Goal: Task Accomplishment & Management: Use online tool/utility

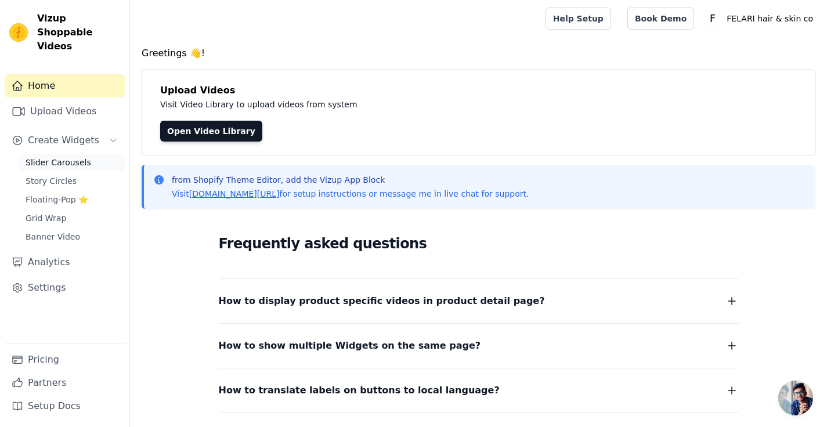
click at [75, 157] on span "Slider Carousels" at bounding box center [59, 163] width 66 height 12
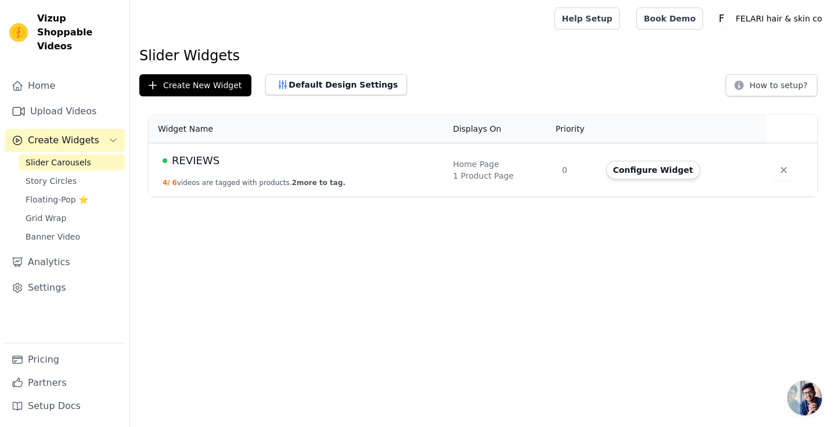
click at [361, 168] on div "REVIEWS" at bounding box center [301, 161] width 276 height 16
click at [555, 172] on td "Home Page 1 Product Page" at bounding box center [500, 170] width 109 height 54
click at [634, 174] on button "Configure Widget" at bounding box center [653, 170] width 94 height 19
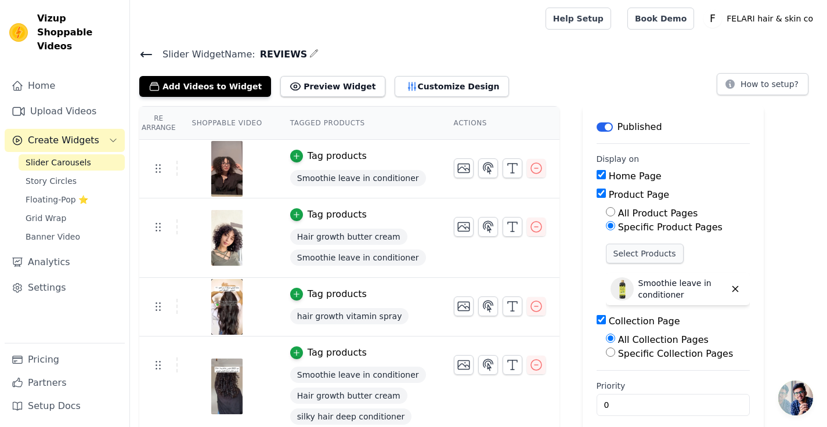
click at [639, 248] on button "Select Products" at bounding box center [645, 254] width 78 height 20
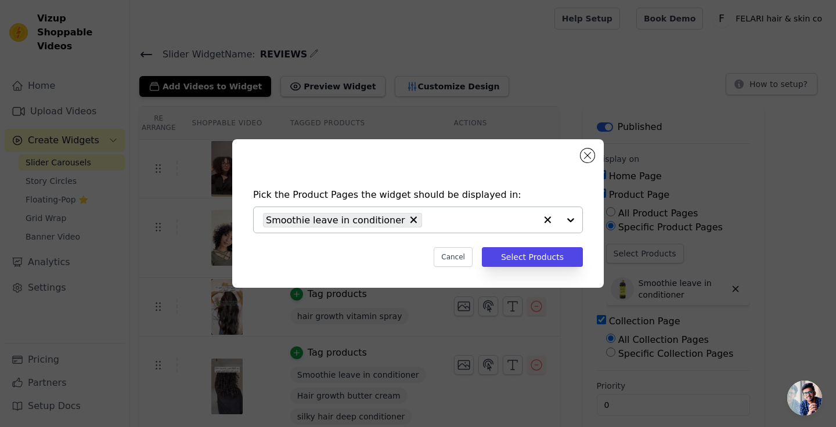
click at [488, 213] on div "Smoothie leave in conditioner" at bounding box center [399, 220] width 273 height 26
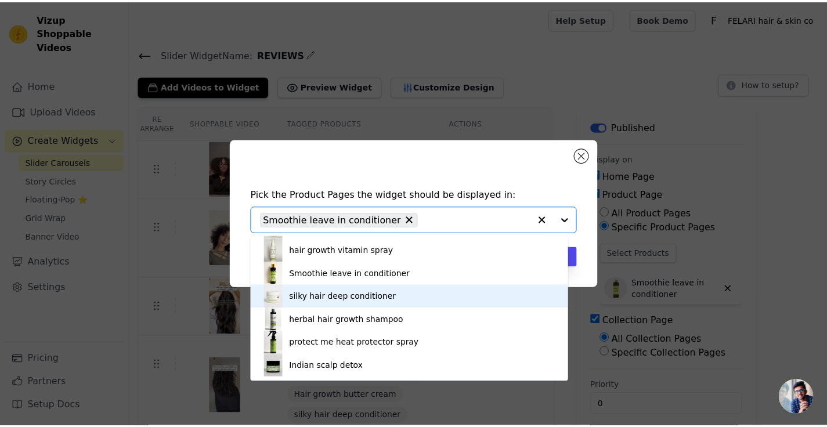
scroll to position [159, 0]
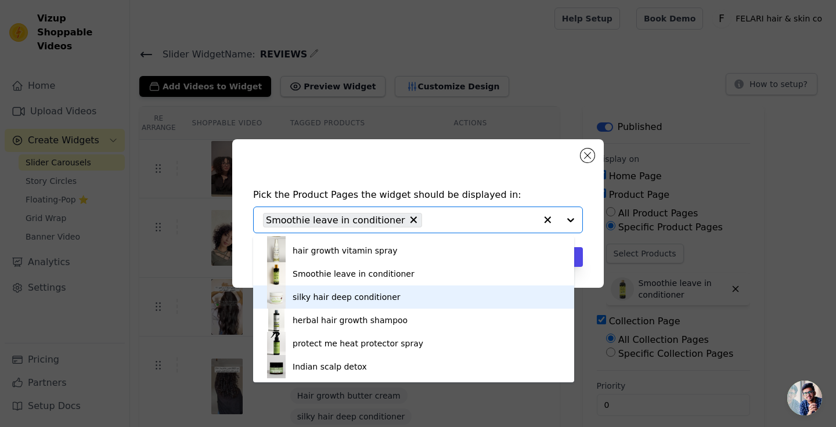
click at [430, 309] on div "silky hair deep conditioner" at bounding box center [414, 297] width 298 height 23
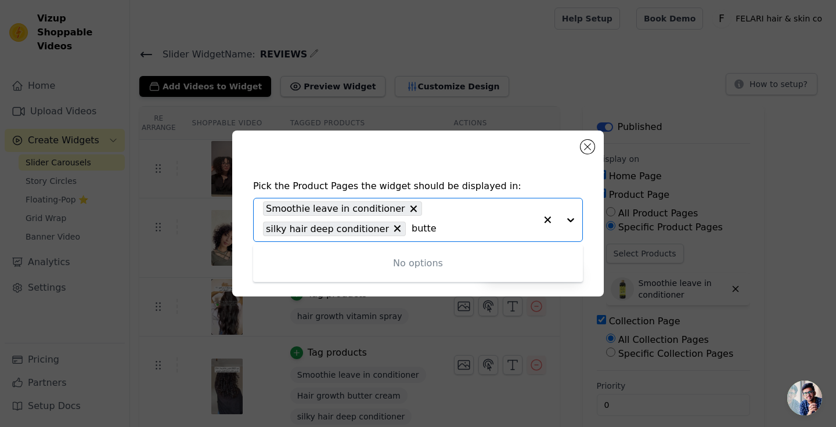
type input "butter"
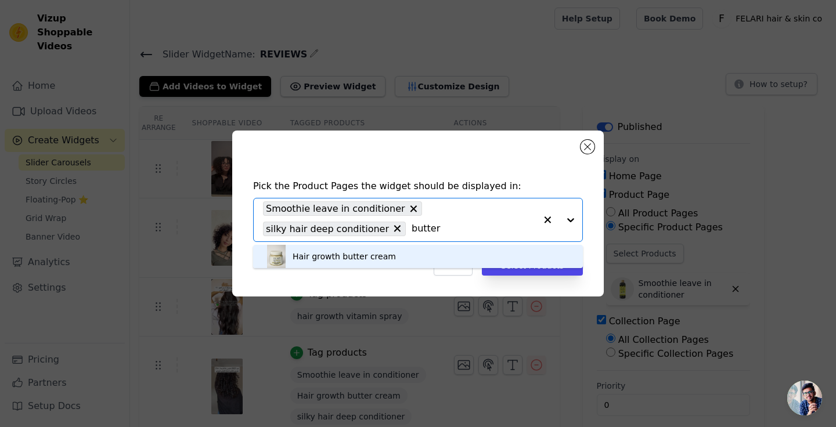
click at [391, 268] on div "Hair growth butter cream" at bounding box center [418, 256] width 307 height 23
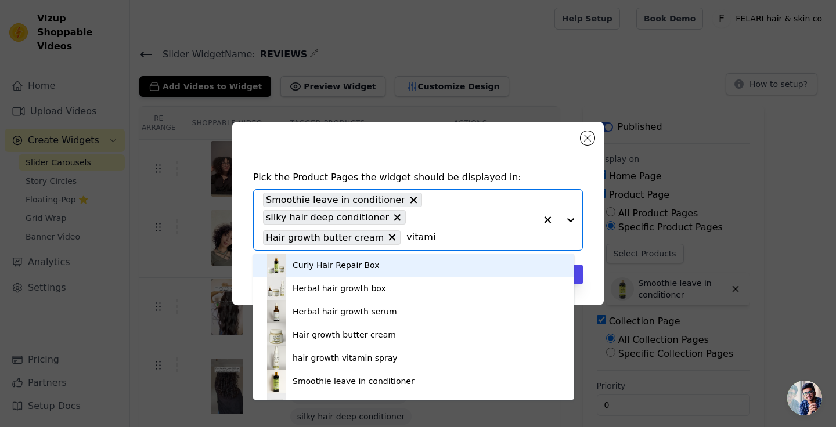
type input "vitamin"
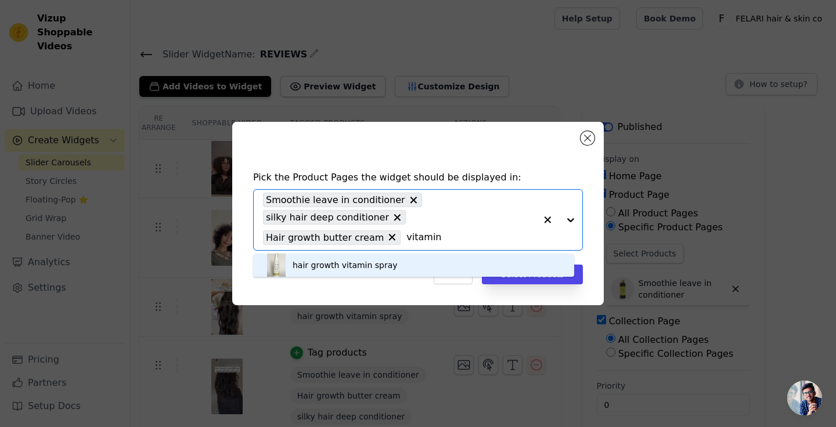
click at [346, 271] on div "hair growth vitamin spray" at bounding box center [345, 266] width 105 height 12
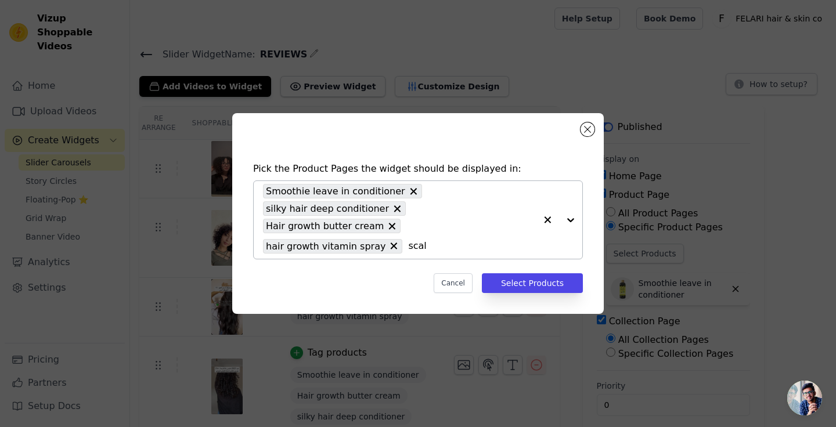
type input "scalp"
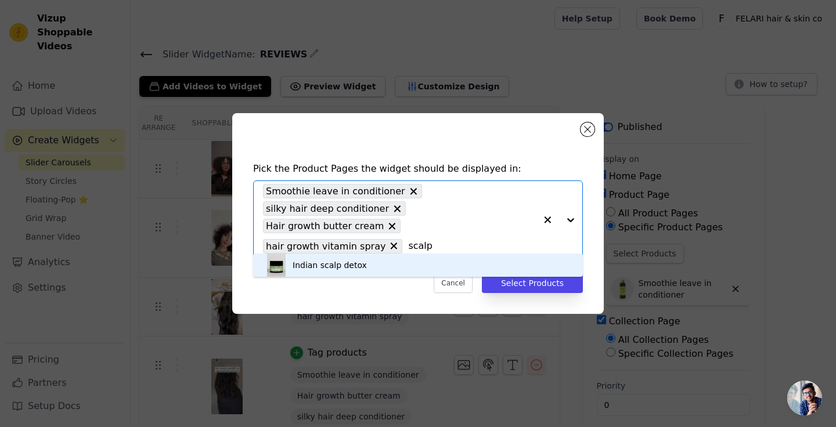
click at [425, 275] on div "Indian scalp detox" at bounding box center [418, 265] width 307 height 23
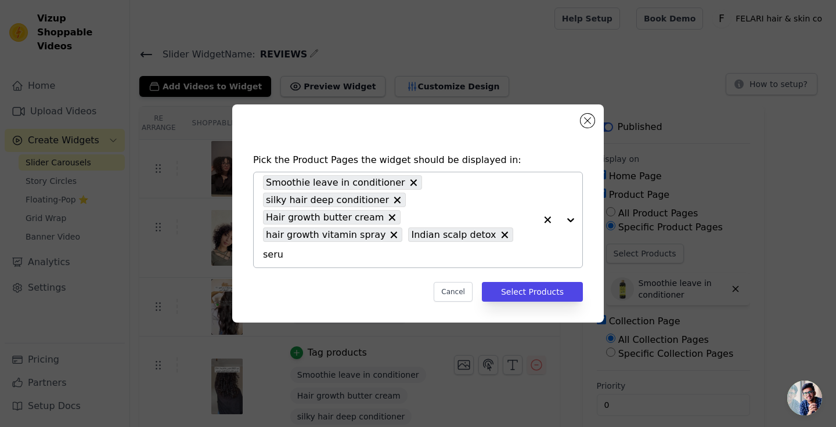
type input "serum"
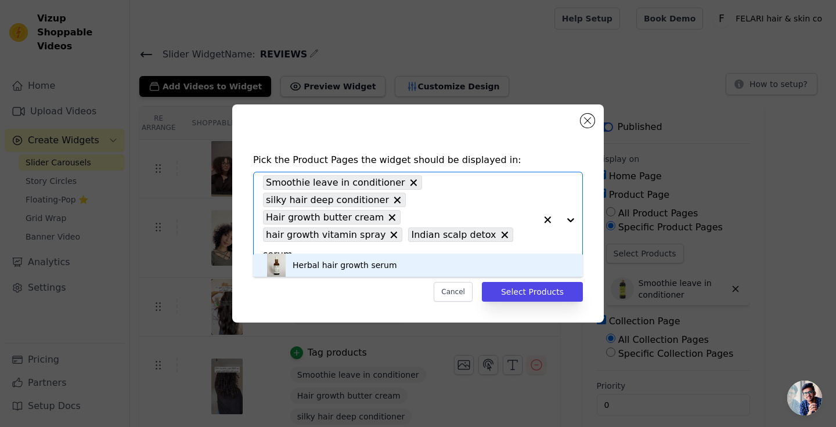
click at [457, 277] on div "Herbal hair growth serum" at bounding box center [418, 265] width 307 height 23
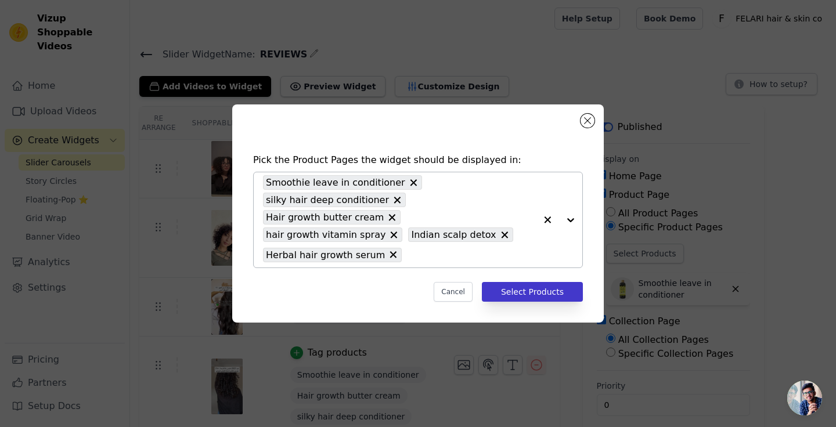
click at [536, 286] on button "Select Products" at bounding box center [532, 292] width 101 height 20
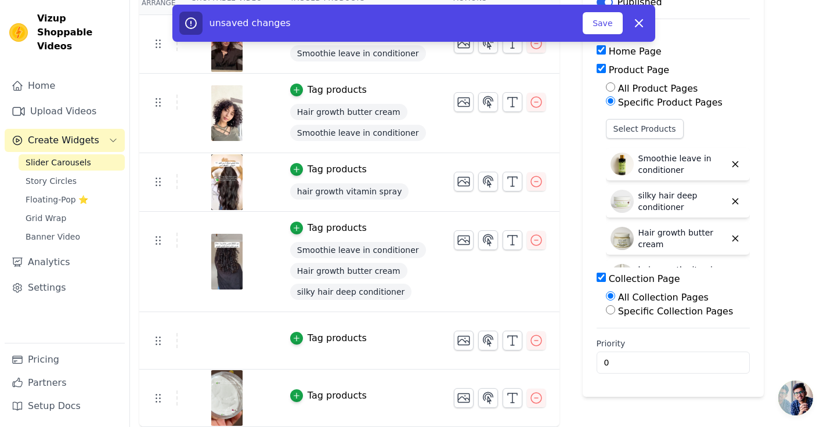
scroll to position [124, 0]
click at [311, 339] on div "Tag products" at bounding box center [337, 339] width 59 height 14
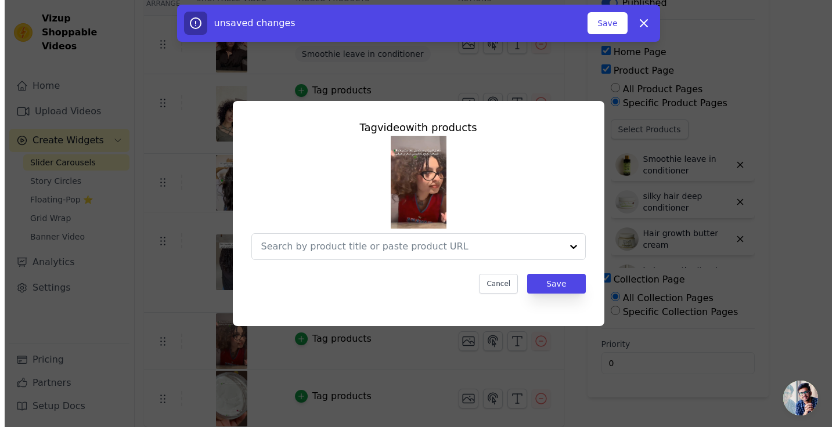
scroll to position [0, 0]
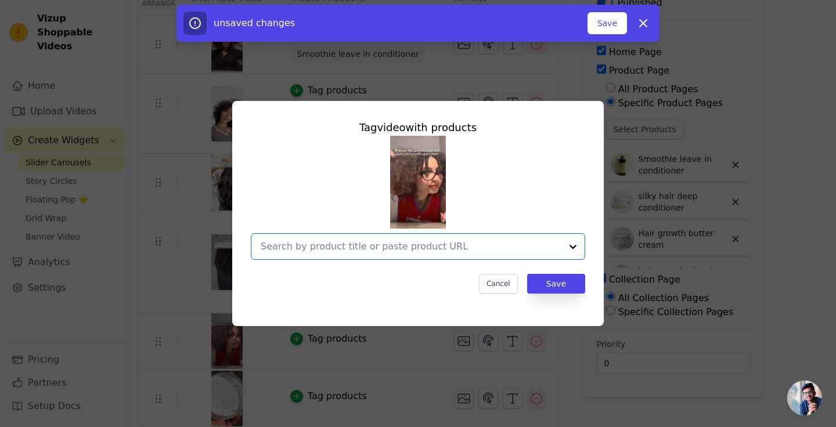
click at [411, 249] on input "text" at bounding box center [411, 247] width 301 height 14
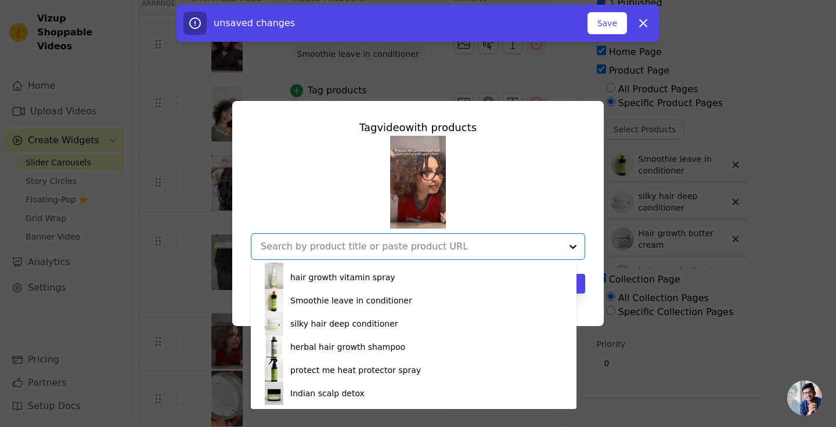
scroll to position [225, 0]
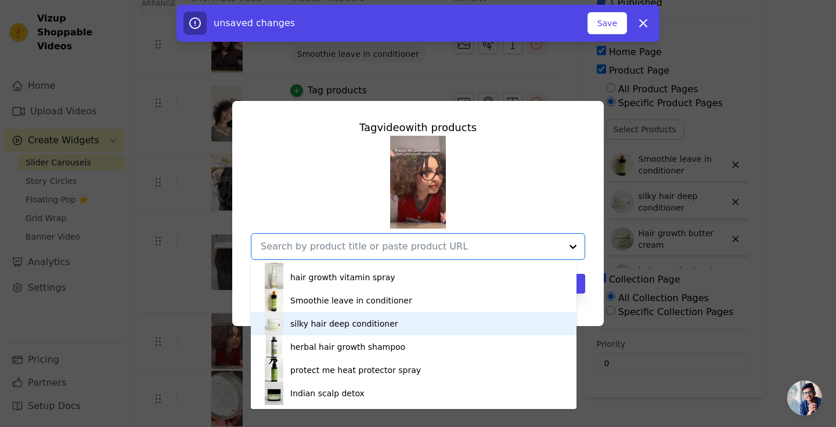
click at [369, 318] on div "silky hair deep conditioner" at bounding box center [344, 324] width 108 height 12
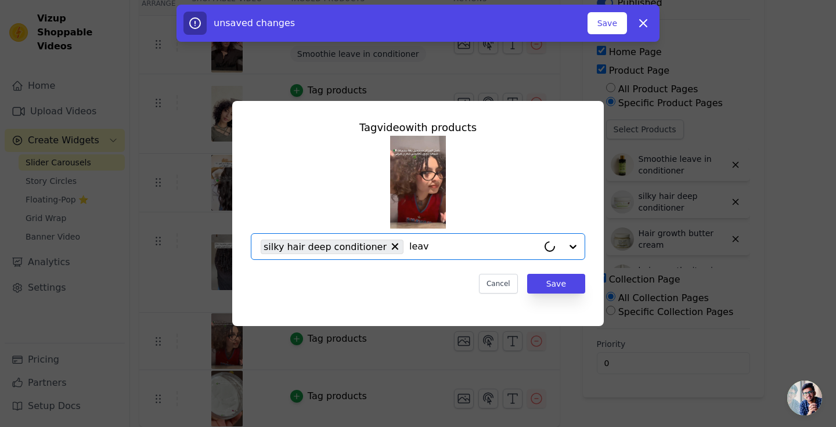
type input "leave"
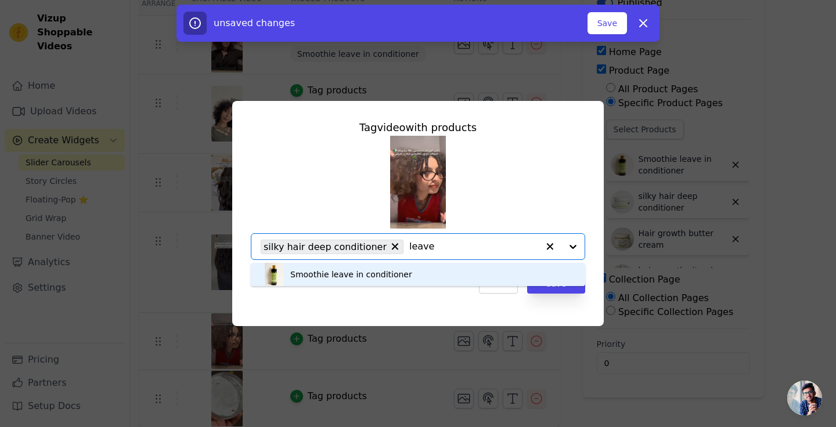
click at [373, 280] on div "Smoothie leave in conditioner" at bounding box center [351, 275] width 122 height 12
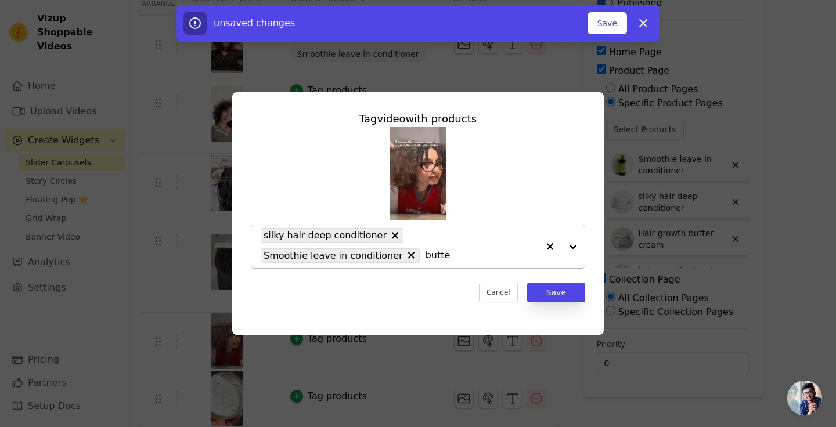
type input "butter"
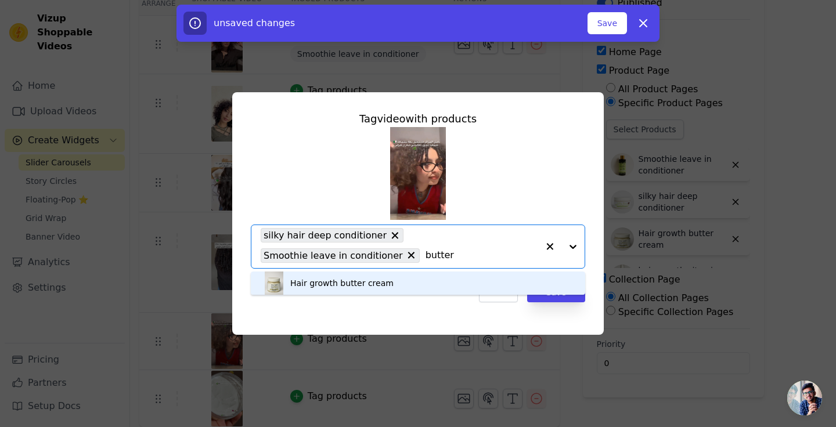
click at [388, 295] on div "Hair growth butter cream" at bounding box center [417, 283] width 311 height 23
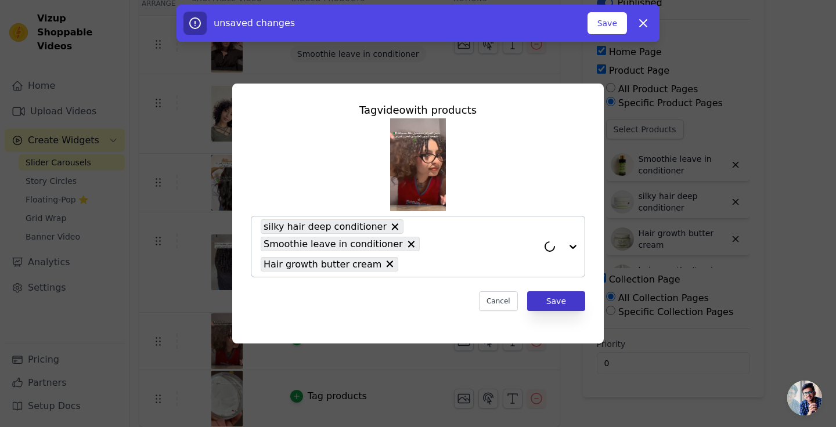
click at [569, 303] on button "Save" at bounding box center [556, 301] width 58 height 20
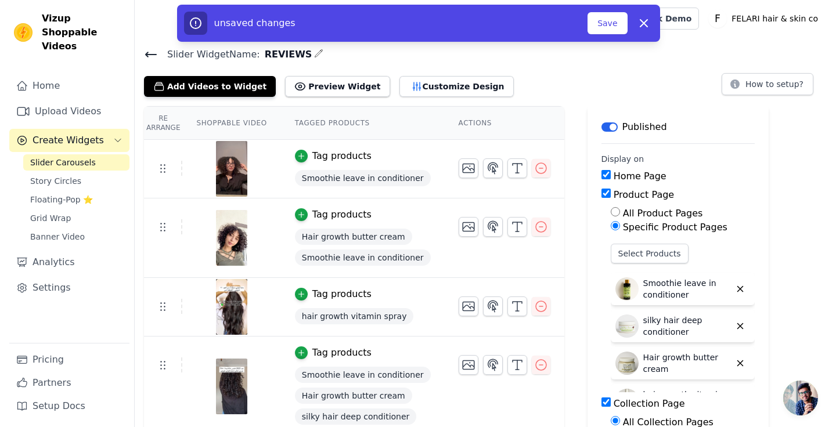
scroll to position [0, 0]
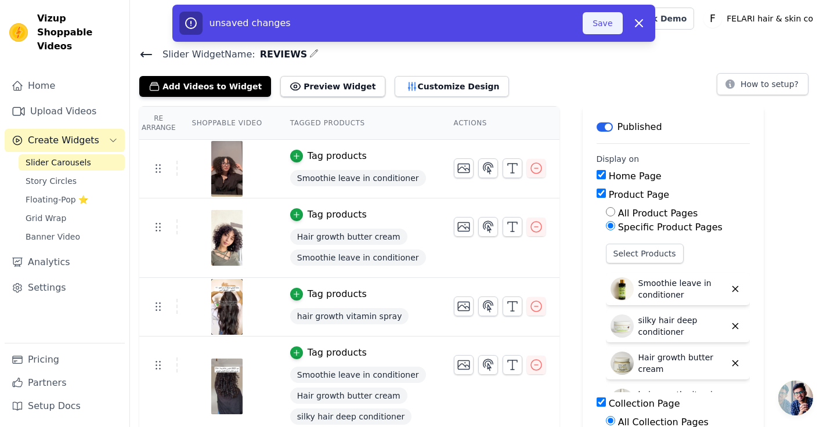
click at [600, 26] on button "Save" at bounding box center [602, 23] width 39 height 22
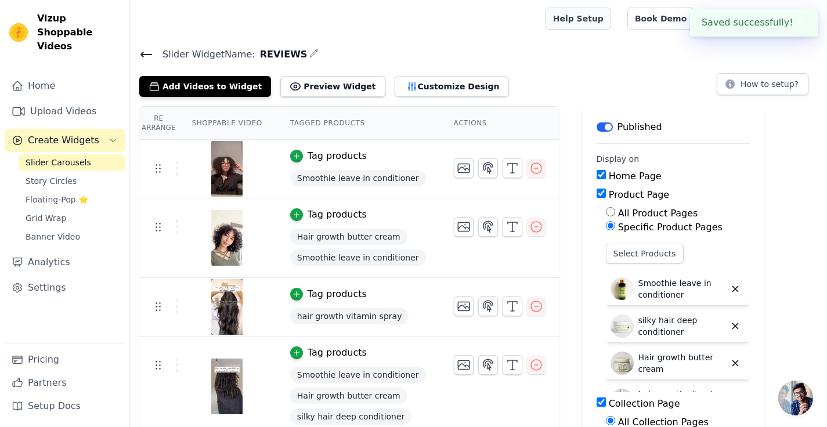
click at [599, 21] on link "Help Setup" at bounding box center [579, 19] width 66 height 22
click at [75, 173] on link "Story Circles" at bounding box center [72, 181] width 106 height 16
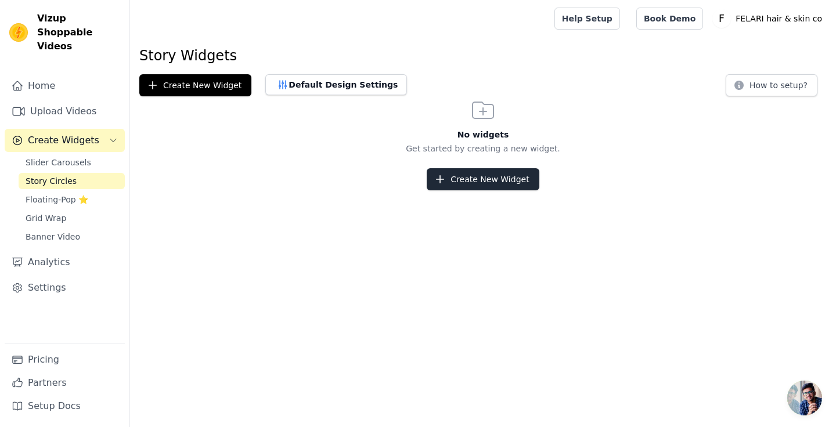
click at [460, 184] on button "Create New Widget" at bounding box center [483, 179] width 112 height 22
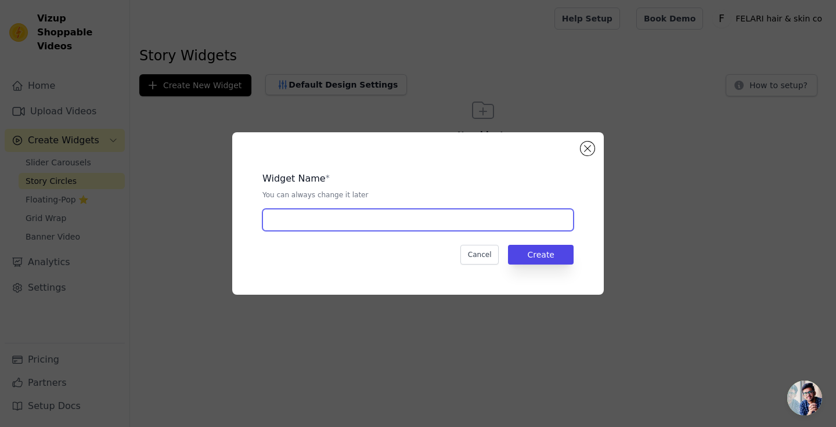
click at [438, 217] on input "text" at bounding box center [417, 220] width 311 height 22
type input "story"
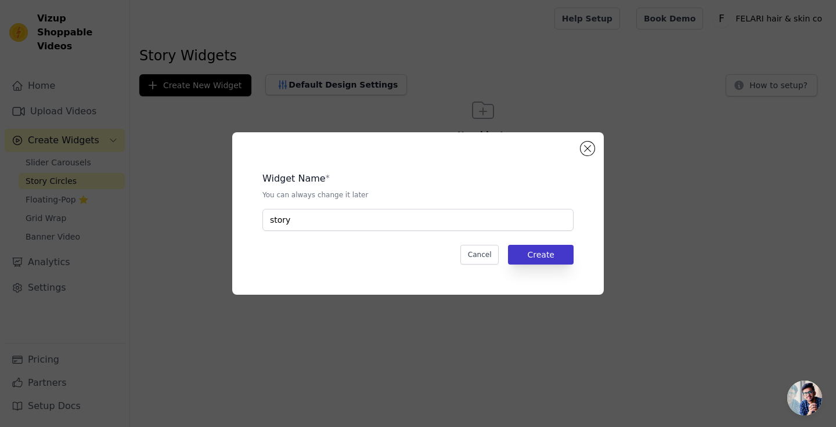
click at [535, 261] on button "Create" at bounding box center [541, 255] width 66 height 20
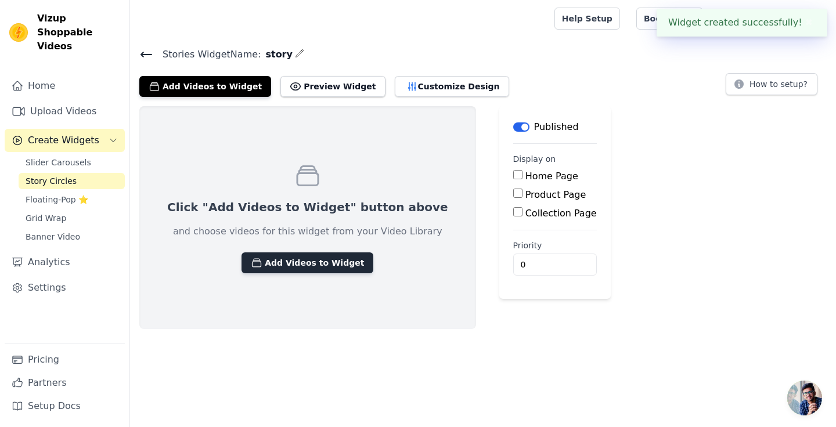
click at [304, 269] on button "Add Videos to Widget" at bounding box center [308, 263] width 132 height 21
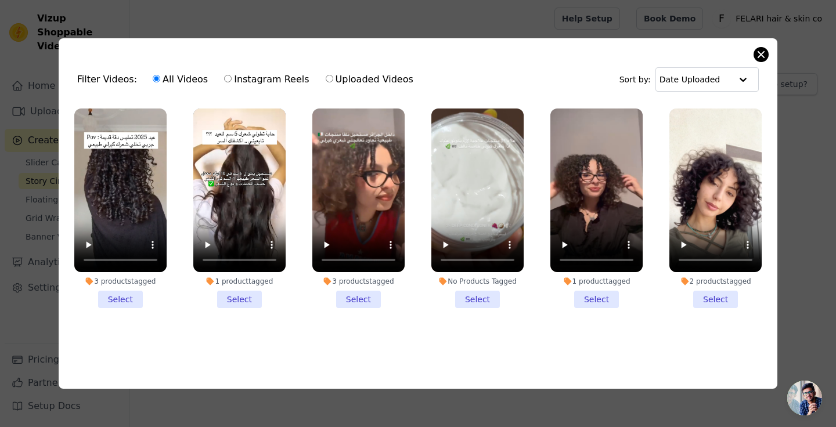
click at [760, 48] on button "Close modal" at bounding box center [761, 55] width 14 height 14
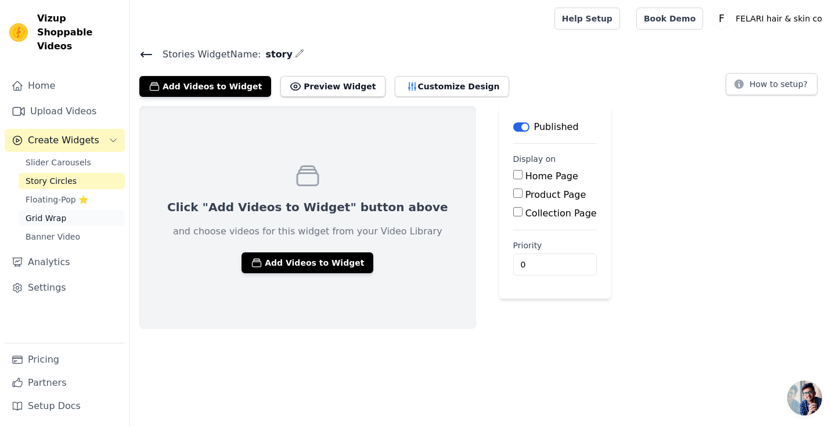
click at [51, 213] on span "Grid Wrap" at bounding box center [46, 219] width 41 height 12
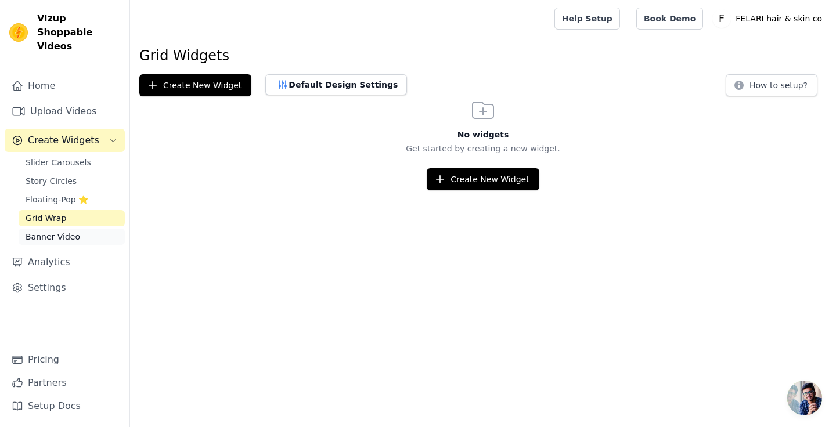
click at [46, 231] on span "Banner Video" at bounding box center [53, 237] width 55 height 12
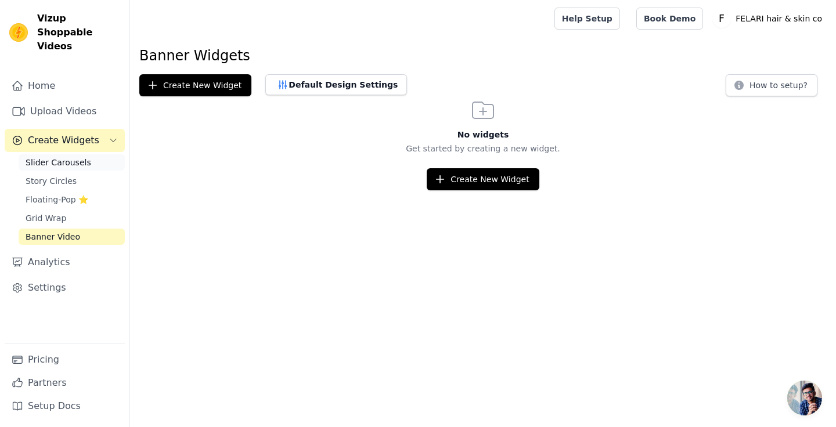
click at [60, 157] on span "Slider Carousels" at bounding box center [59, 163] width 66 height 12
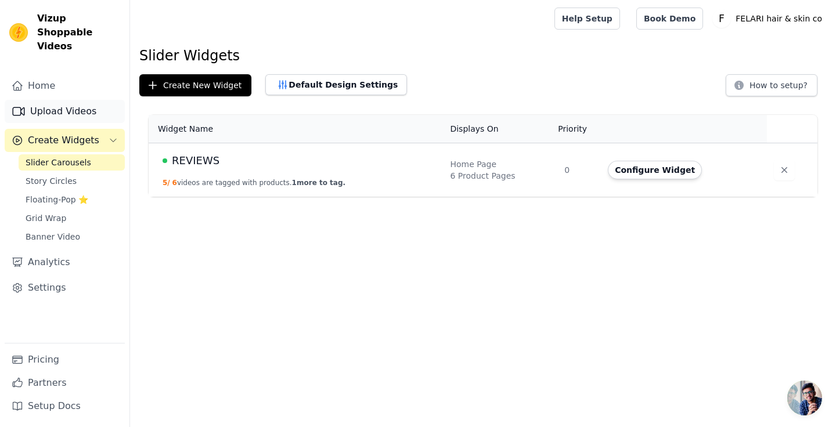
click at [71, 100] on link "Upload Videos" at bounding box center [65, 111] width 120 height 23
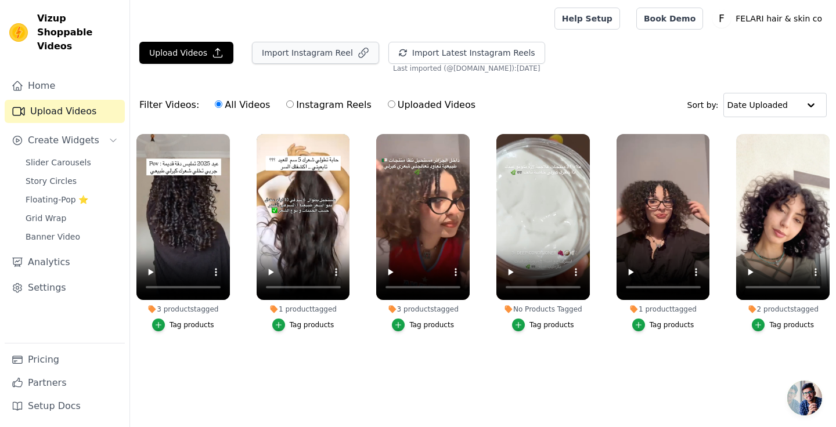
click at [312, 53] on button "Import Instagram Reel" at bounding box center [315, 53] width 127 height 22
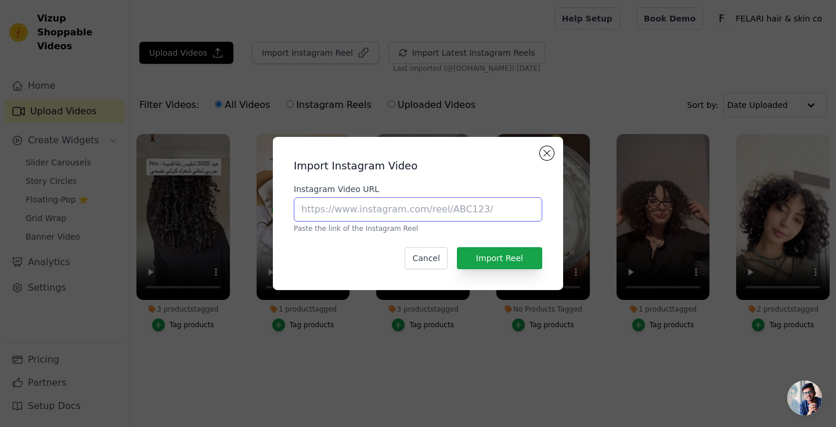
click at [485, 207] on input "Instagram Video URL" at bounding box center [418, 209] width 249 height 24
paste input "https://www.instagram.com/p/DNZCK3RIF-J/"
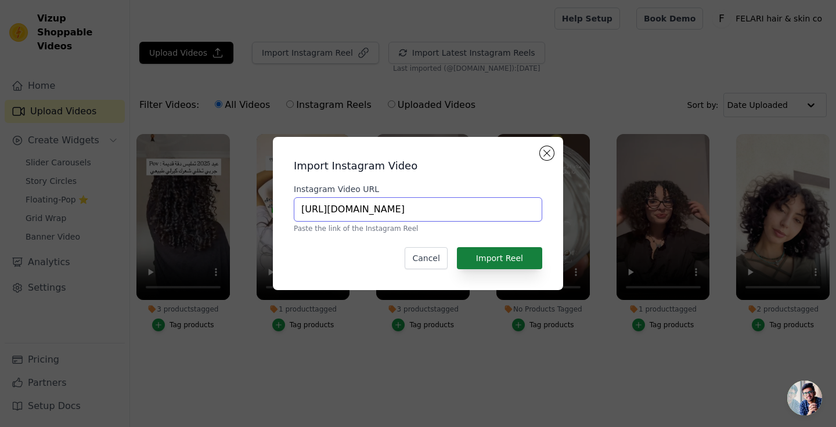
type input "https://www.instagram.com/p/DNZCK3RIF-J/"
click at [487, 260] on button "Import Reel" at bounding box center [499, 258] width 85 height 22
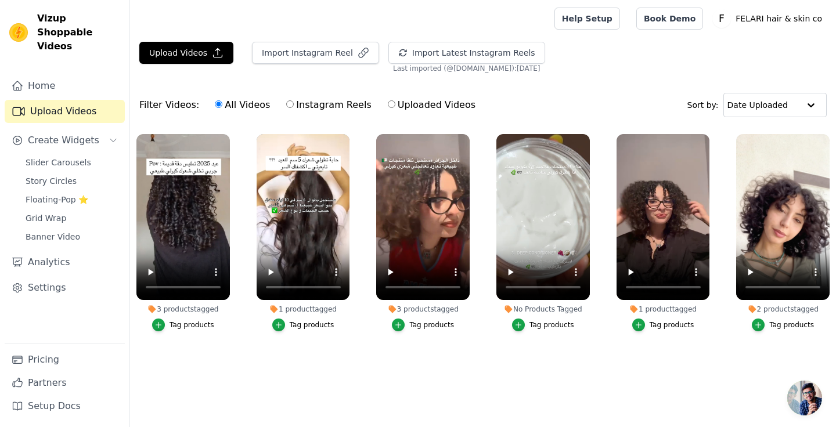
click at [330, 101] on label "Instagram Reels" at bounding box center [329, 105] width 86 height 15
click at [294, 101] on input "Instagram Reels" at bounding box center [290, 104] width 8 height 8
radio input "true"
click at [308, 49] on button "Import Instagram Reel" at bounding box center [315, 53] width 127 height 22
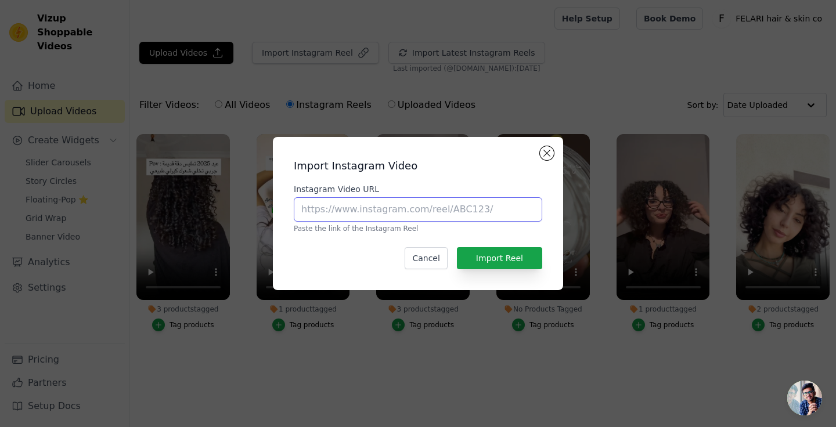
click at [398, 201] on input "Instagram Video URL" at bounding box center [418, 209] width 249 height 24
paste input "https://www.instagram.com/p/DNZCK3RIF-J/"
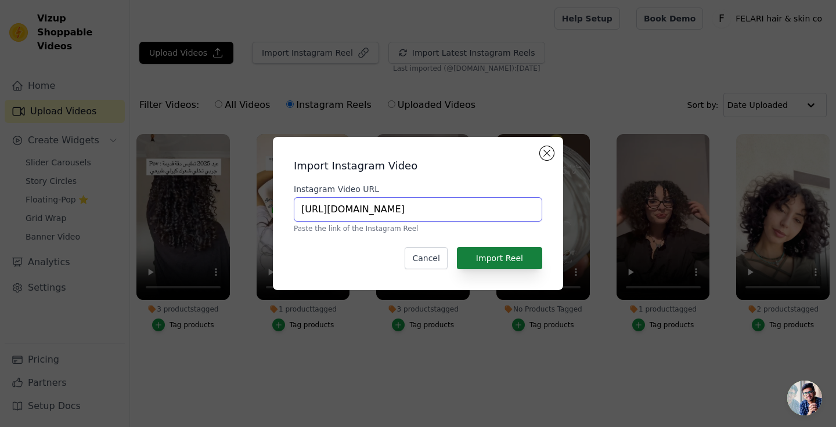
type input "https://www.instagram.com/p/DNZCK3RIF-J/"
click at [507, 263] on button "Import Reel" at bounding box center [499, 258] width 85 height 22
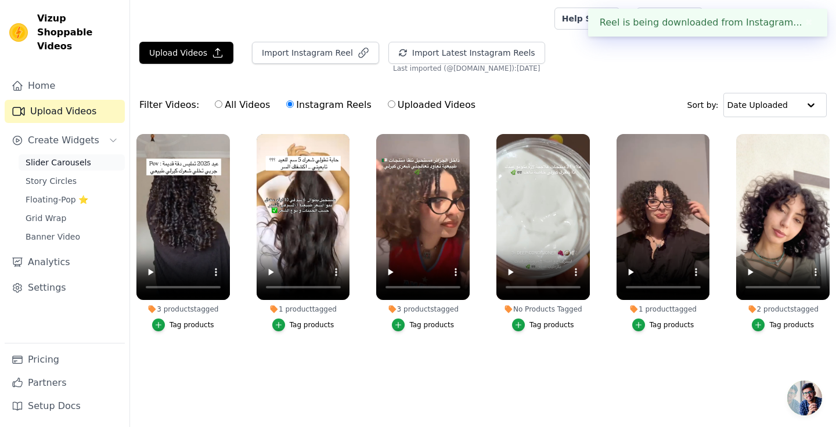
click at [77, 157] on span "Slider Carousels" at bounding box center [59, 163] width 66 height 12
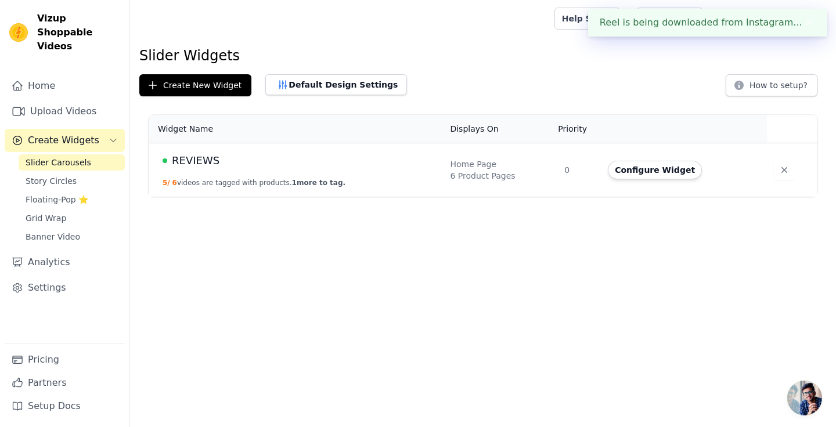
click at [373, 163] on div "REVIEWS" at bounding box center [299, 161] width 273 height 16
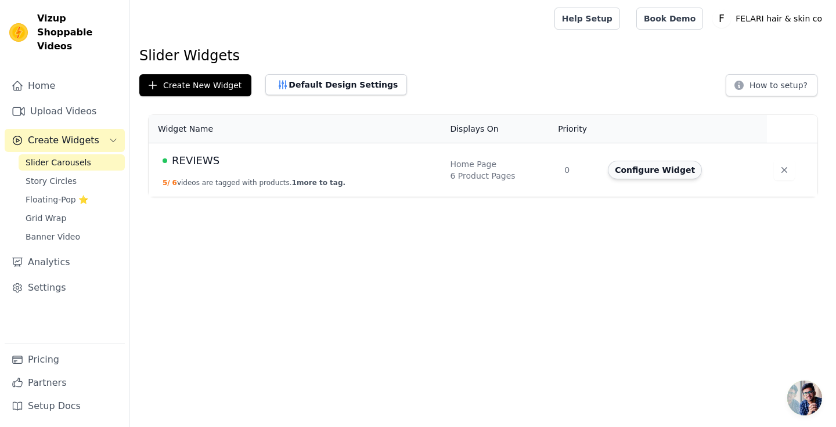
click at [631, 169] on button "Configure Widget" at bounding box center [655, 170] width 94 height 19
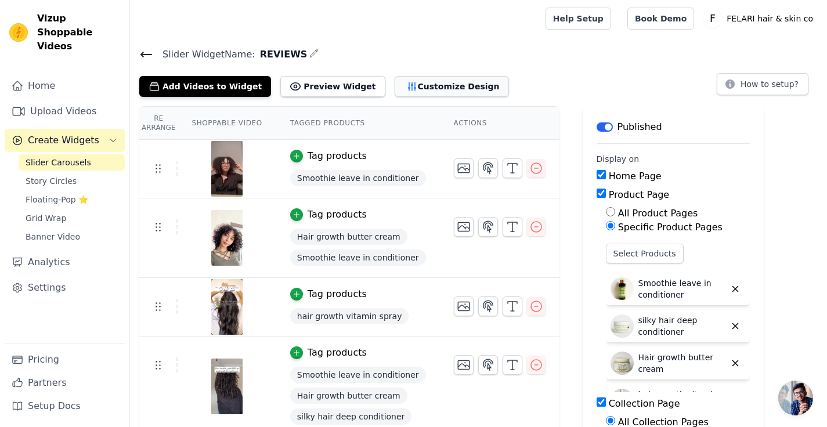
click at [420, 88] on button "Customize Design" at bounding box center [452, 86] width 114 height 21
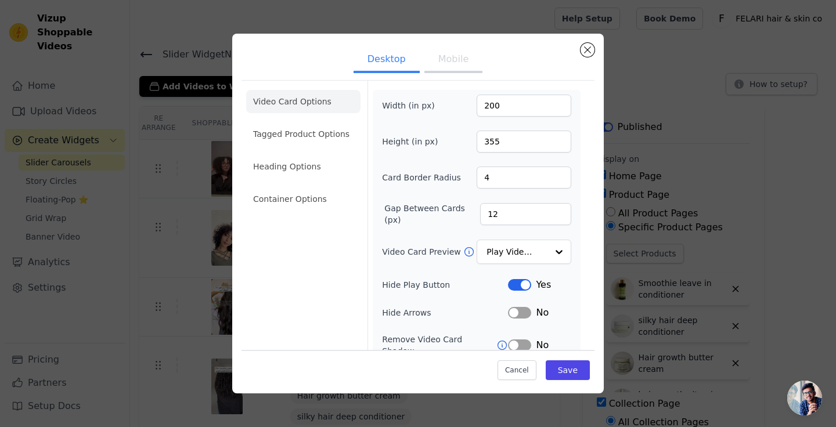
click at [463, 62] on button "Mobile" at bounding box center [453, 61] width 58 height 26
click at [380, 58] on button "Desktop" at bounding box center [387, 61] width 66 height 26
click at [591, 51] on button "Close modal" at bounding box center [588, 50] width 14 height 14
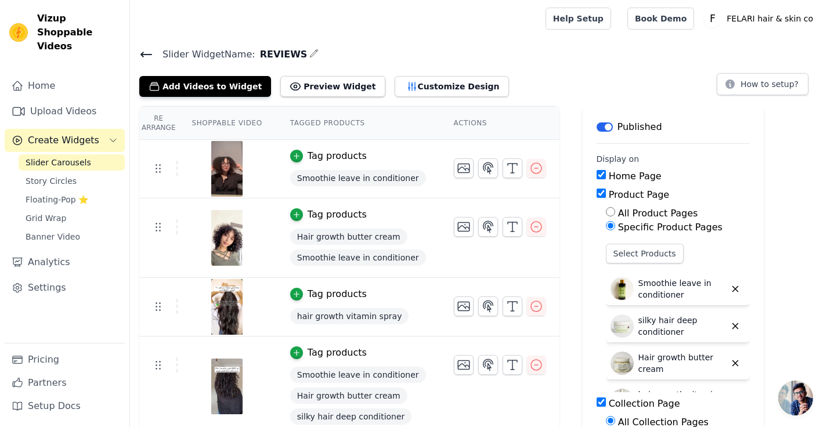
click at [309, 52] on icon "button" at bounding box center [313, 53] width 9 height 9
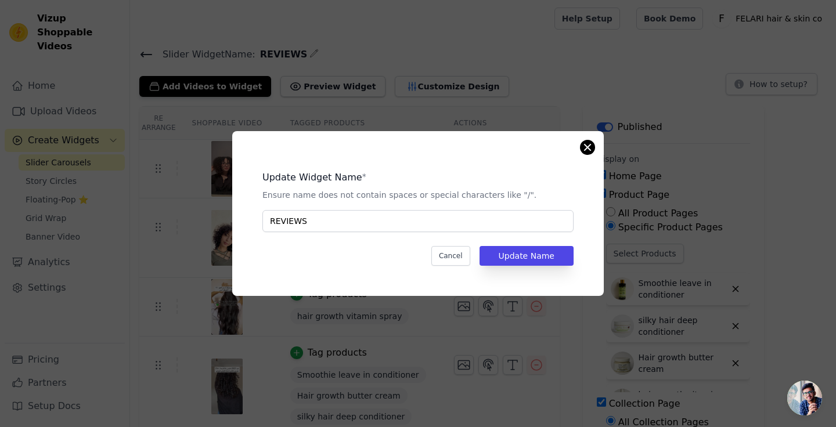
click at [585, 149] on button "Close modal" at bounding box center [588, 148] width 14 height 14
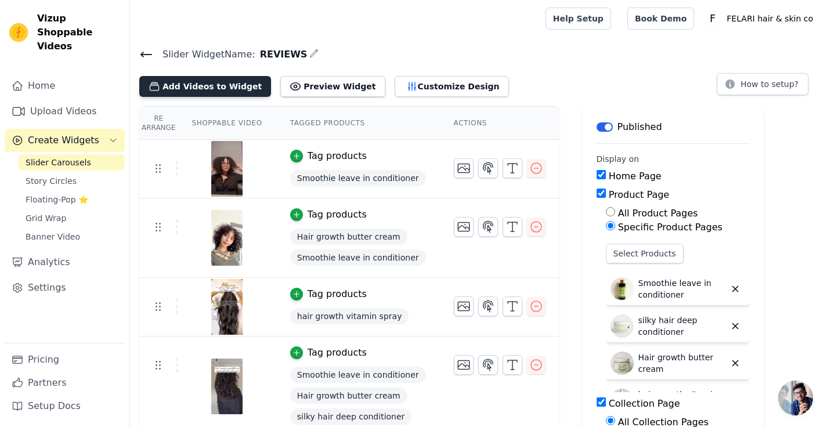
click at [207, 87] on button "Add Videos to Widget" at bounding box center [205, 86] width 132 height 21
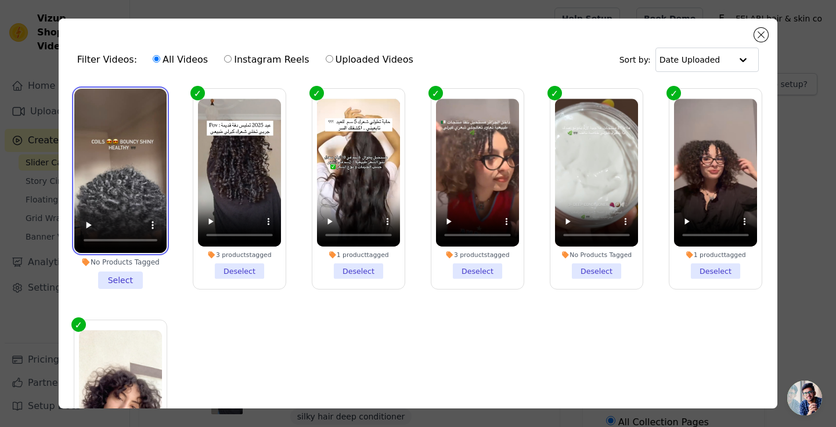
click at [120, 123] on video at bounding box center [120, 171] width 92 height 164
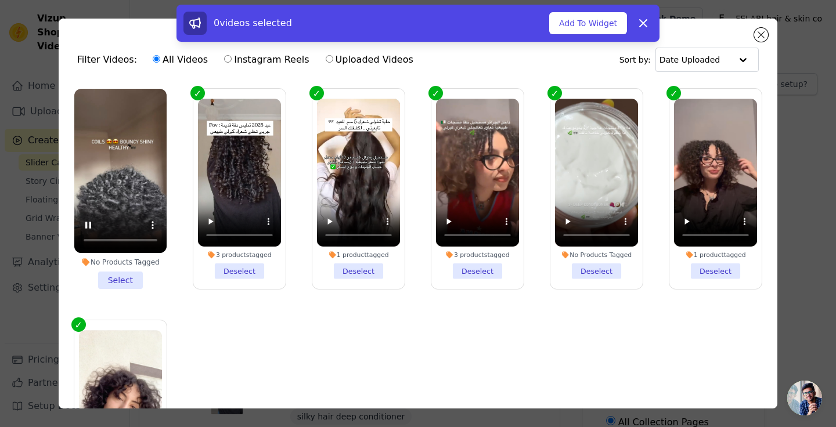
click at [123, 275] on li "No Products Tagged Select" at bounding box center [120, 189] width 92 height 200
click at [0, 0] on input "No Products Tagged Select" at bounding box center [0, 0] width 0 height 0
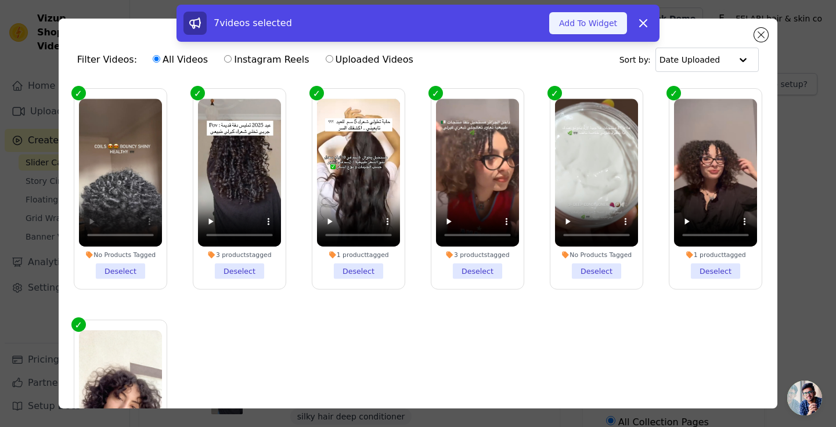
click at [604, 22] on button "Add To Widget" at bounding box center [588, 23] width 78 height 22
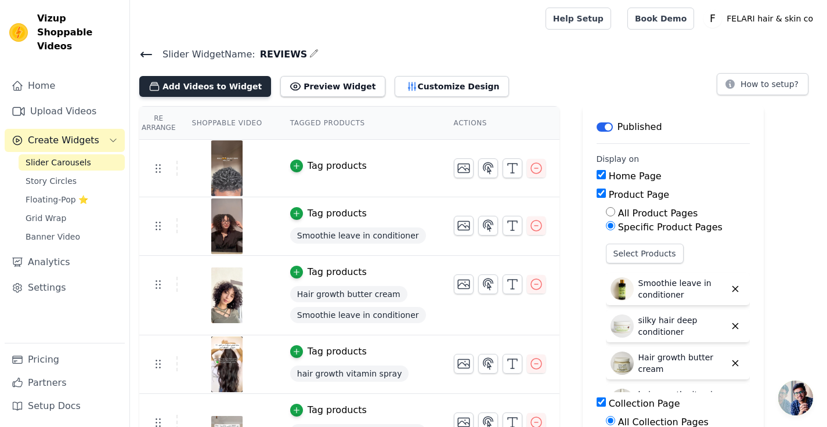
click at [219, 88] on button "Add Videos to Widget" at bounding box center [205, 86] width 132 height 21
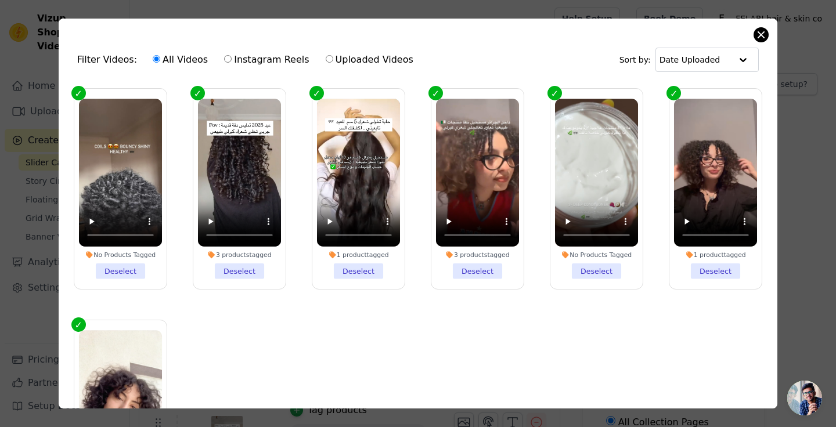
click at [762, 35] on button "Close modal" at bounding box center [761, 35] width 14 height 14
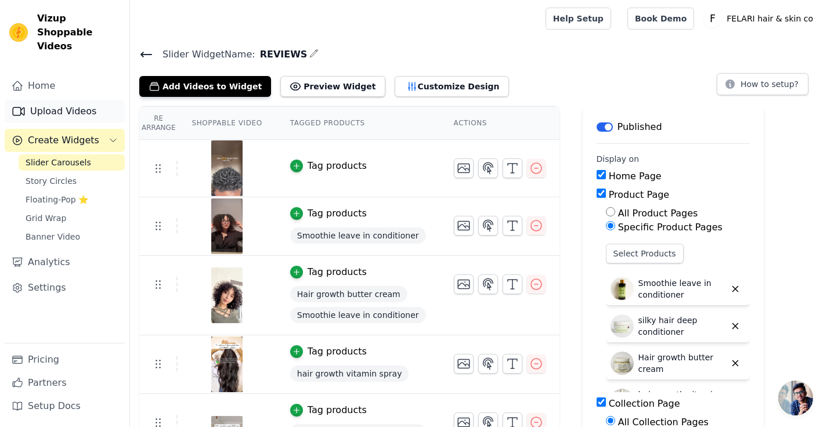
click at [56, 100] on link "Upload Videos" at bounding box center [65, 111] width 120 height 23
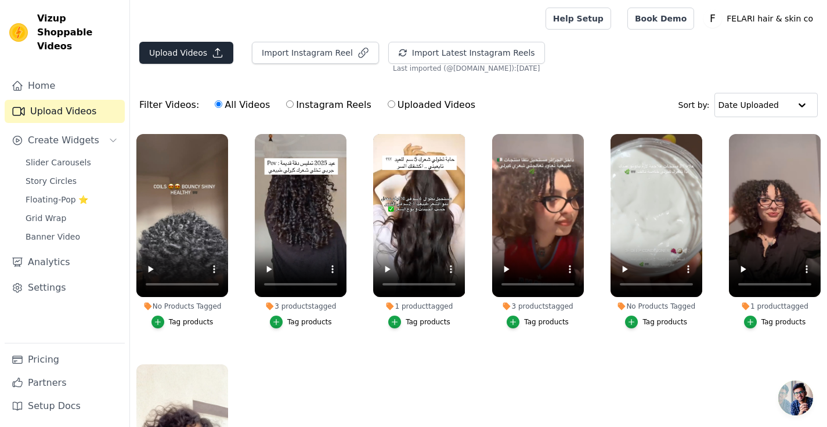
click at [187, 44] on button "Upload Videos" at bounding box center [186, 53] width 94 height 22
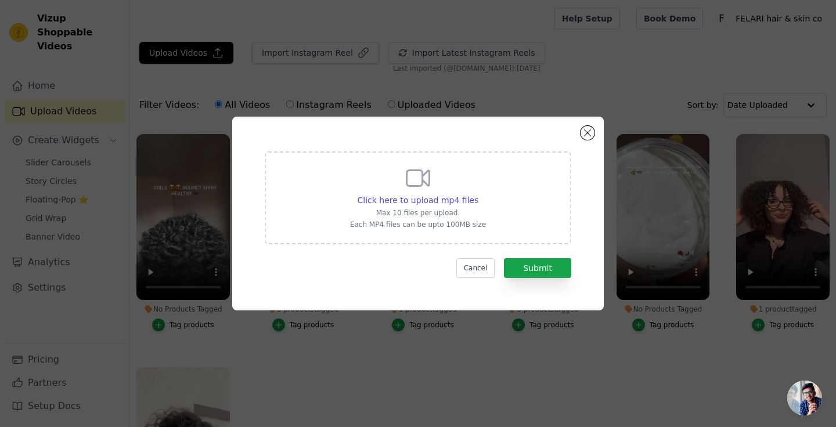
click at [420, 189] on icon at bounding box center [418, 178] width 28 height 28
click at [478, 194] on input "Click here to upload mp4 files Max 10 files per upload. Each MP4 files can be u…" at bounding box center [478, 194] width 1 height 1
click at [319, 54] on div "Click here to upload mp4 files Max 10 files per upload. Each MP4 files can be u…" at bounding box center [418, 213] width 836 height 427
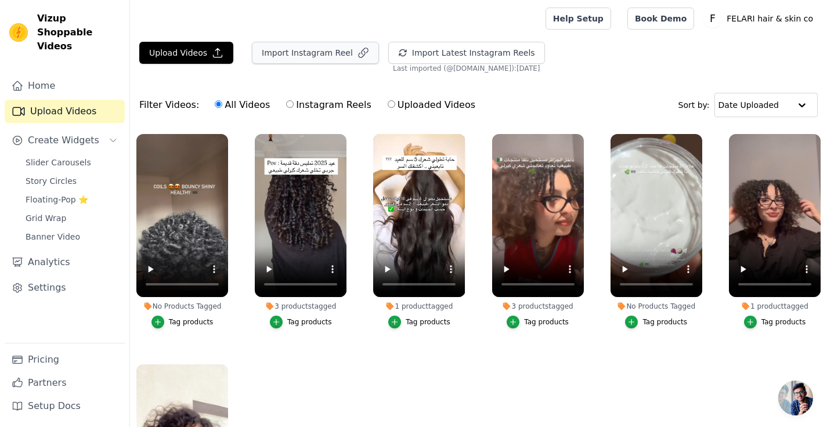
click at [312, 53] on button "Import Instagram Reel" at bounding box center [315, 53] width 127 height 22
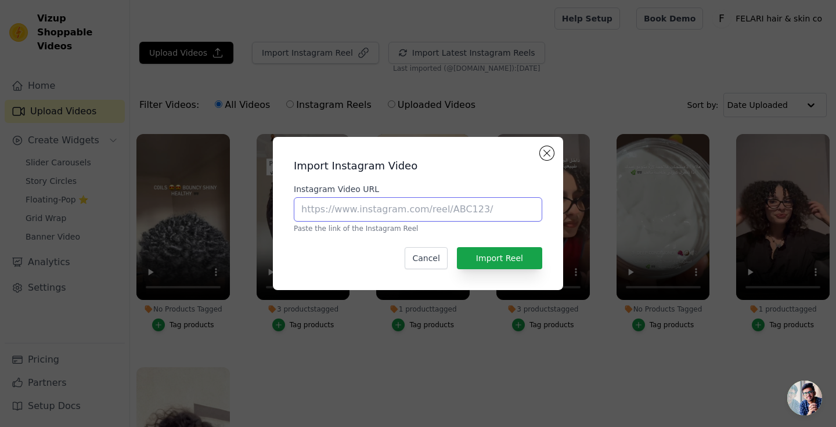
click at [443, 221] on input "Instagram Video URL" at bounding box center [418, 209] width 249 height 24
paste input "https://www.instagram.com/p/C-TQKl0unI6/"
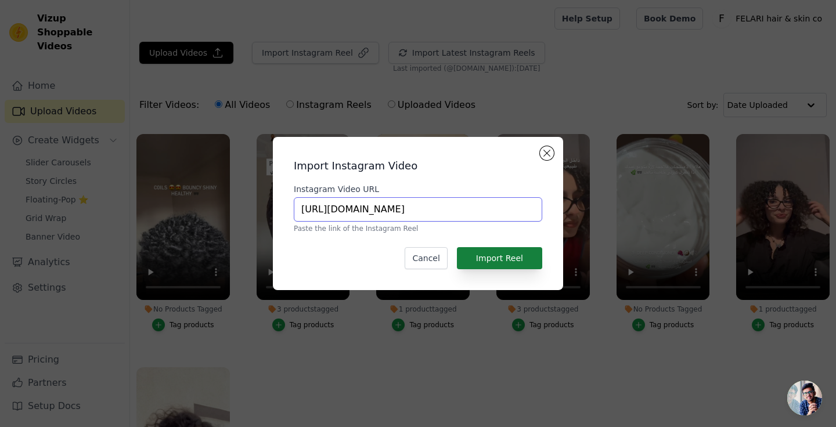
type input "https://www.instagram.com/p/C-TQKl0unI6/"
click at [514, 255] on button "Import Reel" at bounding box center [499, 258] width 85 height 22
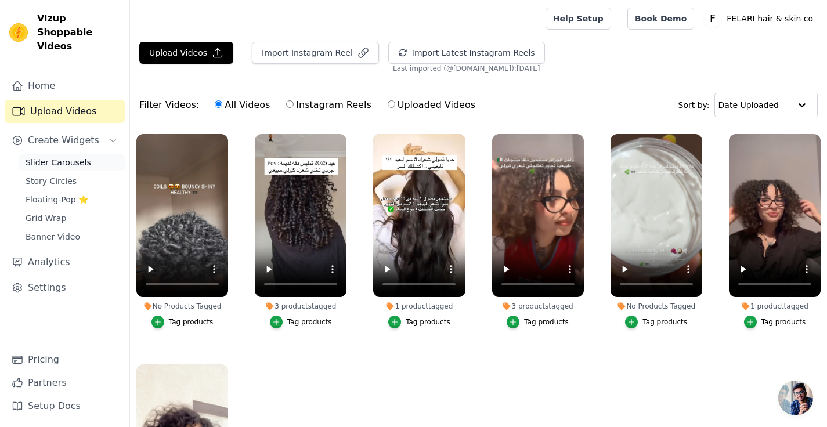
click at [70, 157] on span "Slider Carousels" at bounding box center [59, 163] width 66 height 12
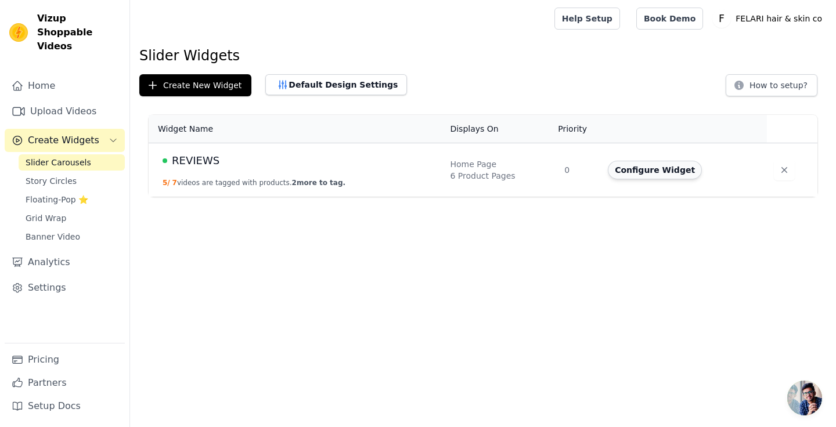
click at [663, 171] on button "Configure Widget" at bounding box center [655, 170] width 94 height 19
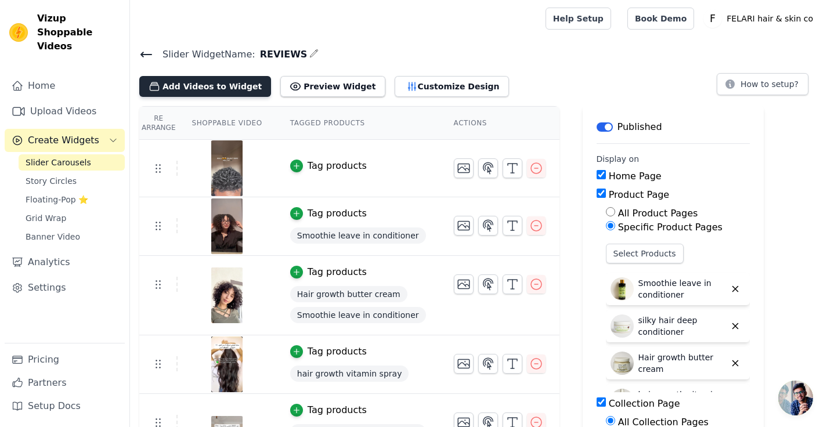
click at [196, 80] on button "Add Videos to Widget" at bounding box center [205, 86] width 132 height 21
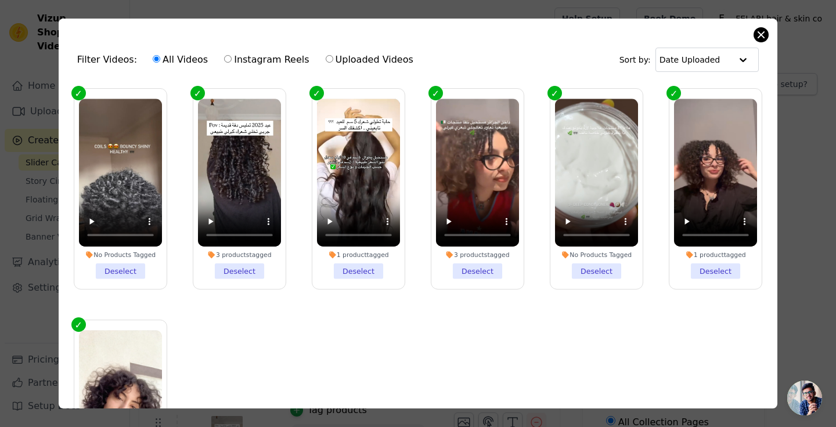
click at [763, 38] on button "Close modal" at bounding box center [761, 35] width 14 height 14
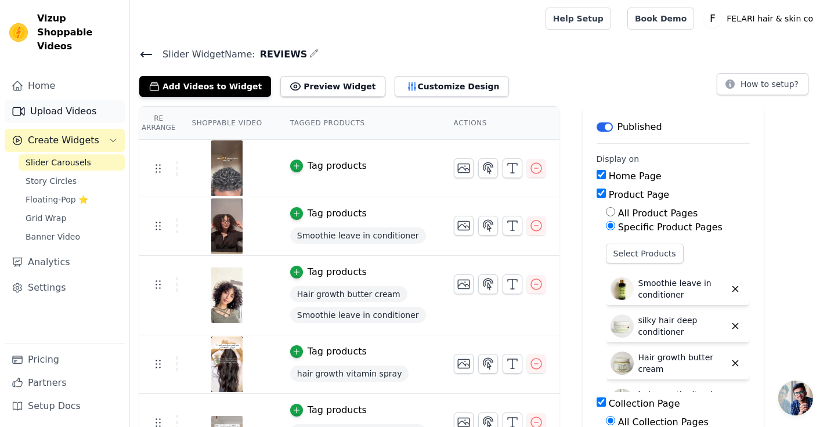
click at [71, 100] on link "Upload Videos" at bounding box center [65, 111] width 120 height 23
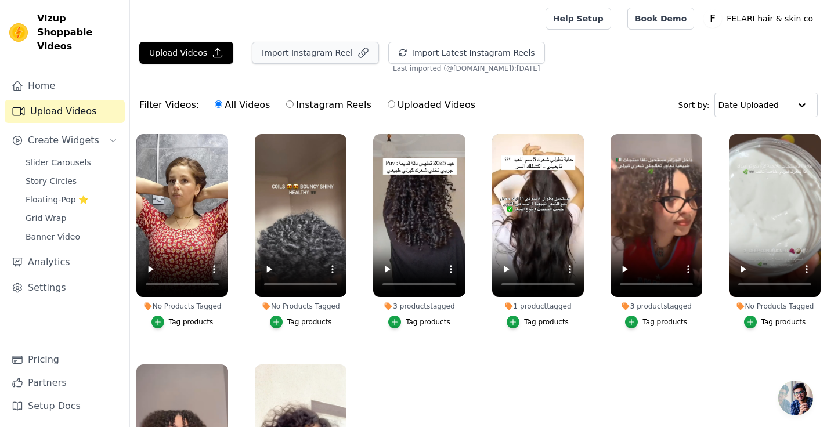
click at [313, 48] on button "Import Instagram Reel" at bounding box center [315, 53] width 127 height 22
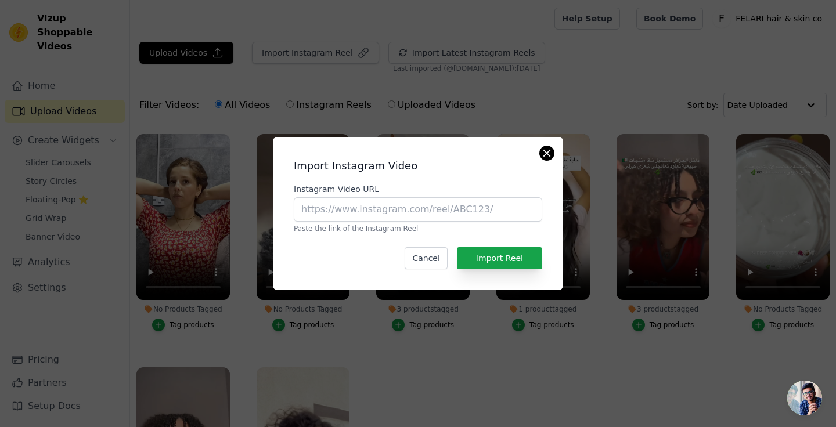
click at [542, 156] on button "Close modal" at bounding box center [547, 153] width 14 height 14
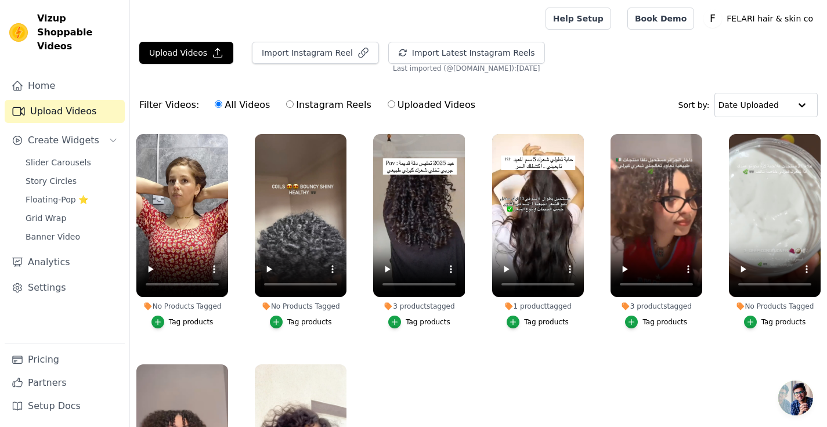
click at [180, 319] on div "Tag products" at bounding box center [191, 322] width 45 height 9
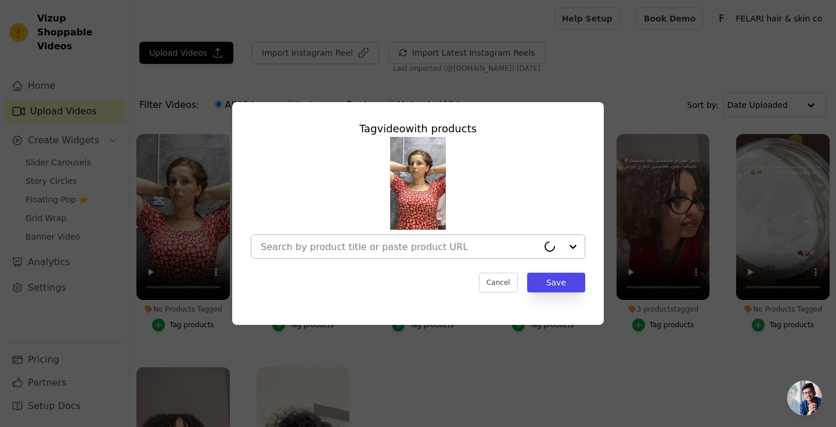
click at [444, 247] on input "No Products Tagged Tag video with products Cancel Save Tag products" at bounding box center [400, 247] width 278 height 11
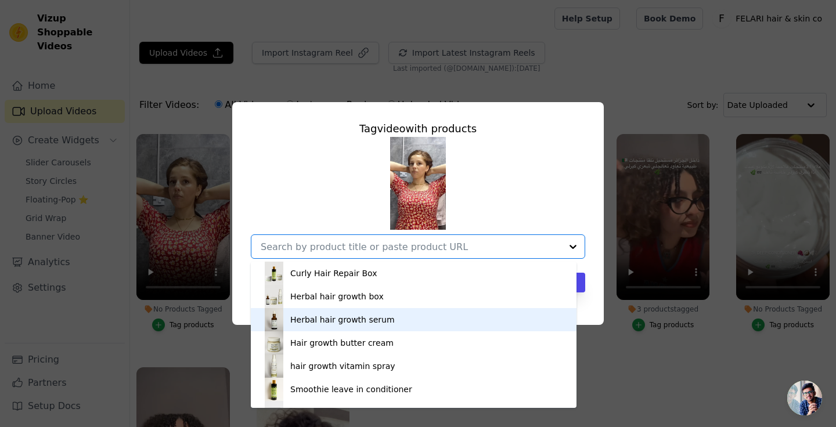
click at [424, 315] on div "Herbal hair growth serum" at bounding box center [413, 319] width 303 height 23
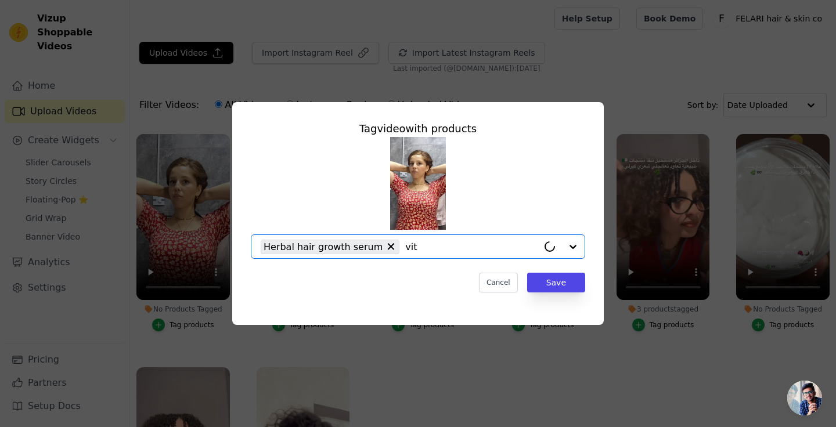
type input "vita"
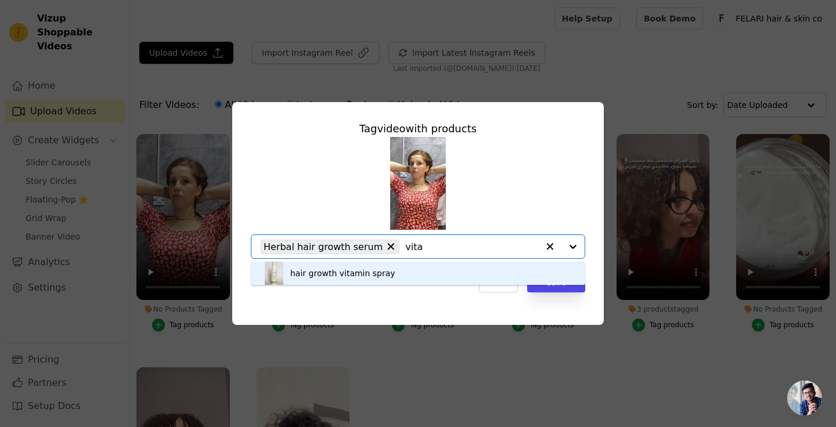
click at [428, 275] on div "hair growth vitamin spray" at bounding box center [417, 273] width 311 height 23
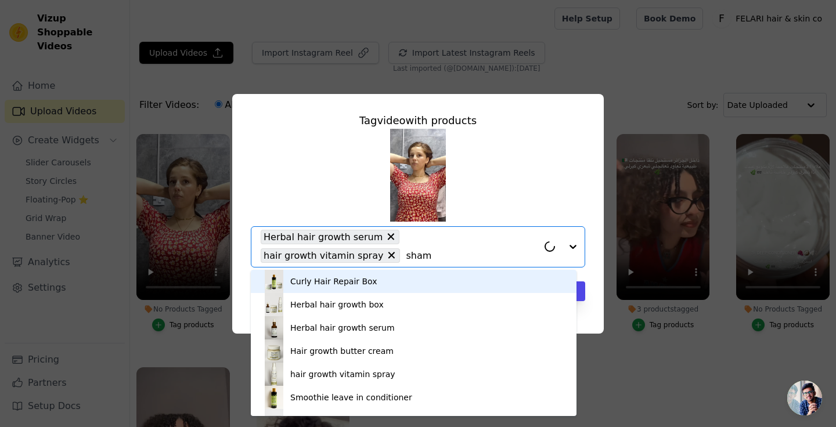
type input "shamp"
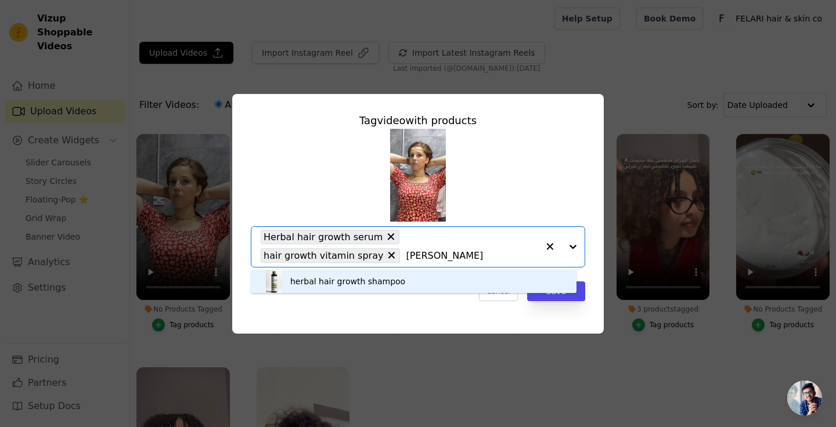
click at [407, 281] on div "herbal hair growth shampoo" at bounding box center [413, 281] width 303 height 23
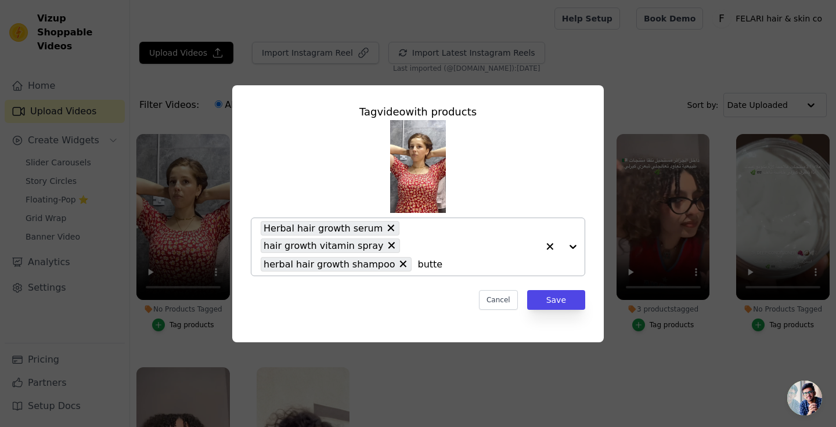
type input "butter"
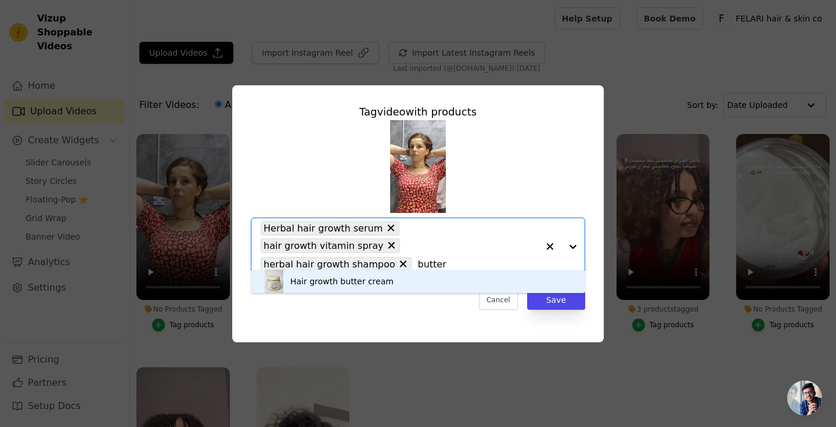
click at [420, 283] on div "Hair growth butter cream" at bounding box center [417, 281] width 311 height 23
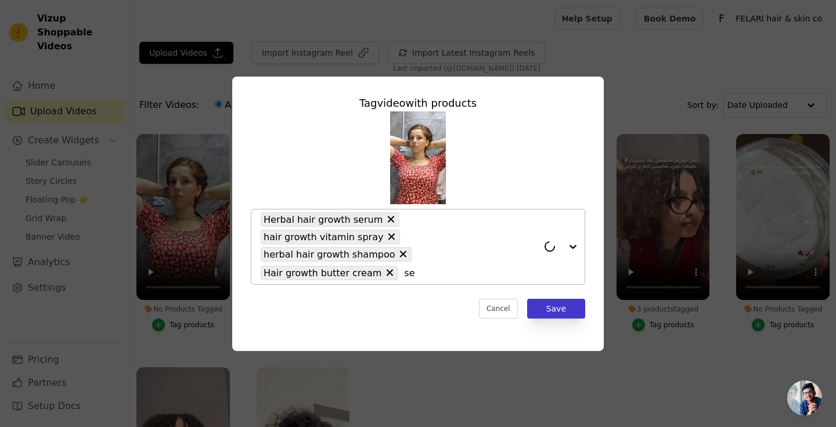
type input "ser"
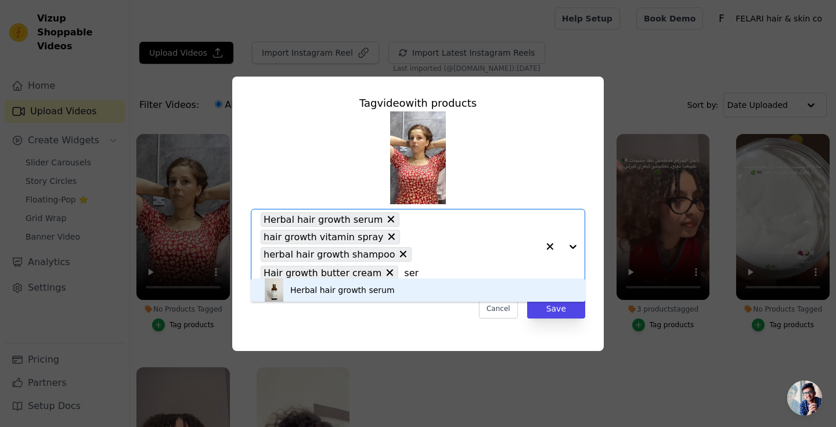
click at [481, 293] on div "Herbal hair growth serum" at bounding box center [417, 290] width 311 height 23
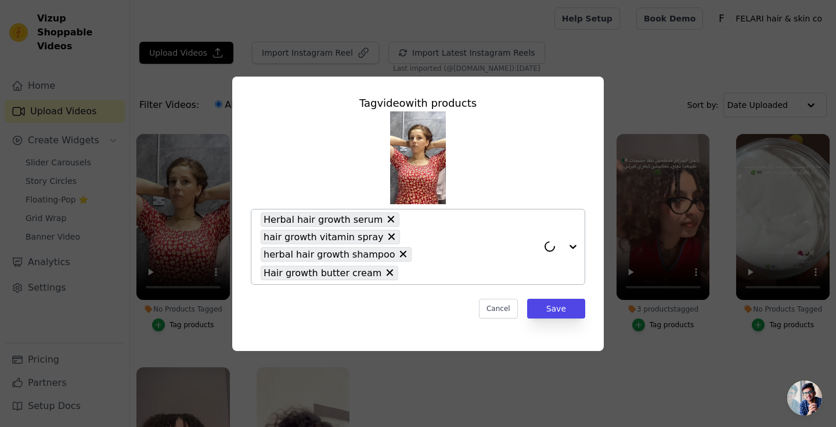
click at [554, 312] on div "Tag video with products Herbal hair growth serum hair growth vitamin spray herb…" at bounding box center [418, 207] width 353 height 242
click at [554, 302] on button "Save" at bounding box center [556, 309] width 58 height 20
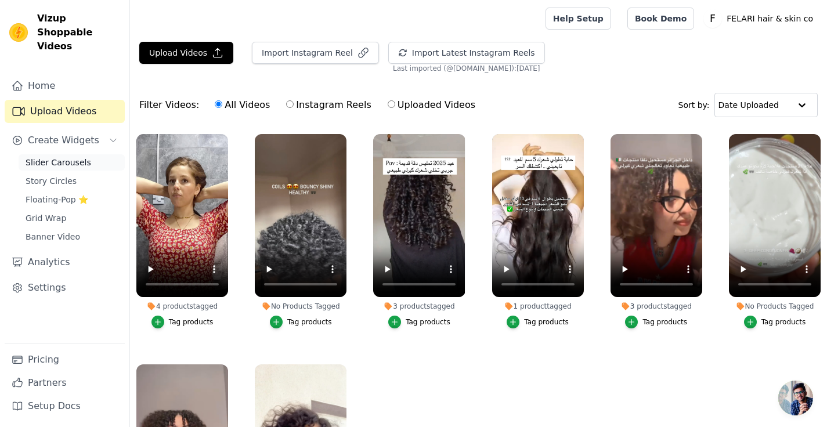
click at [77, 157] on span "Slider Carousels" at bounding box center [59, 163] width 66 height 12
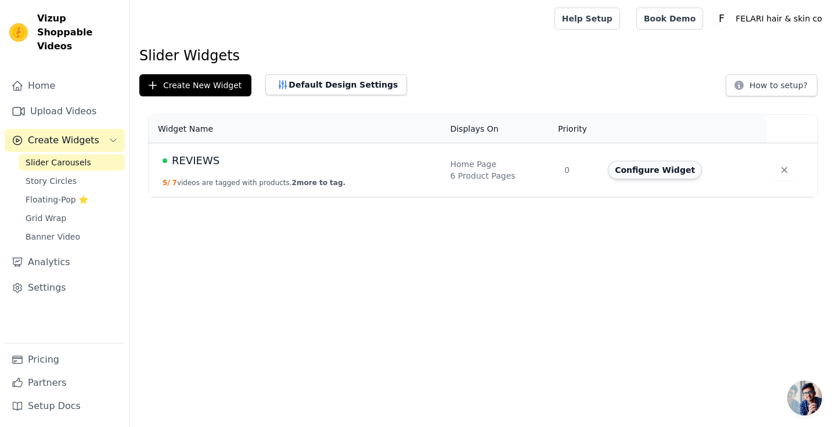
click at [656, 172] on button "Configure Widget" at bounding box center [655, 170] width 94 height 19
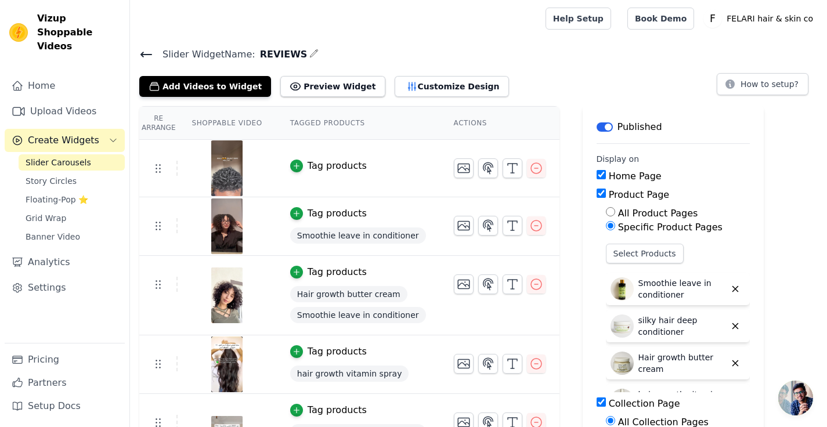
click at [334, 161] on div "Tag products" at bounding box center [337, 166] width 59 height 14
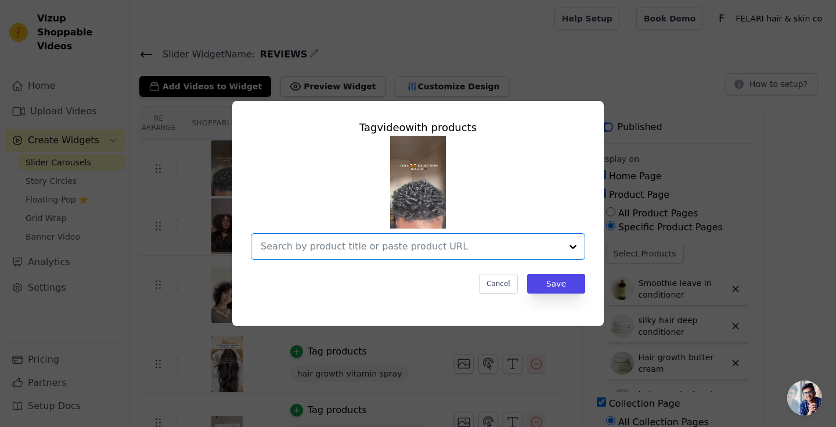
click at [411, 244] on input "text" at bounding box center [411, 247] width 301 height 14
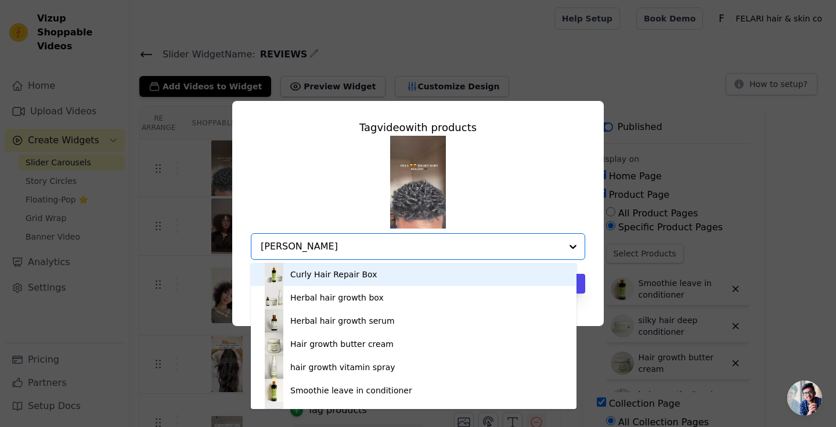
type input "shampo"
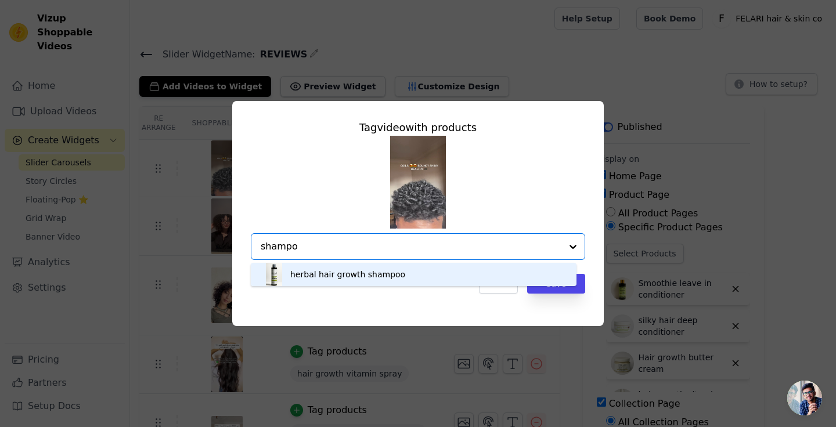
click at [373, 280] on div "herbal hair growth shampoo" at bounding box center [347, 275] width 115 height 12
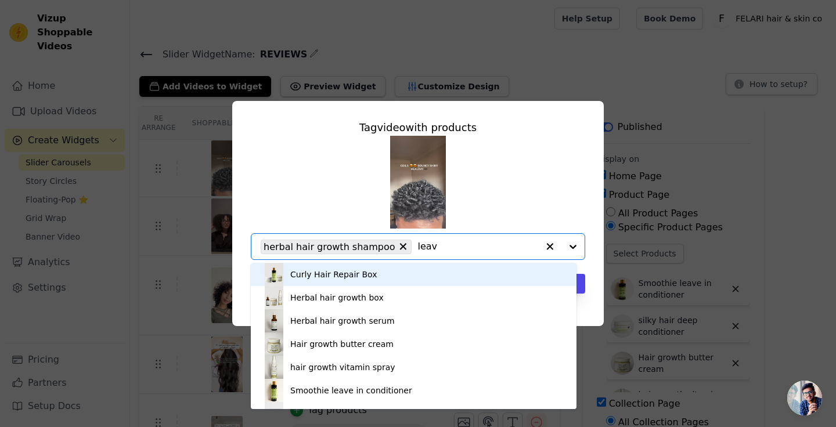
type input "leave"
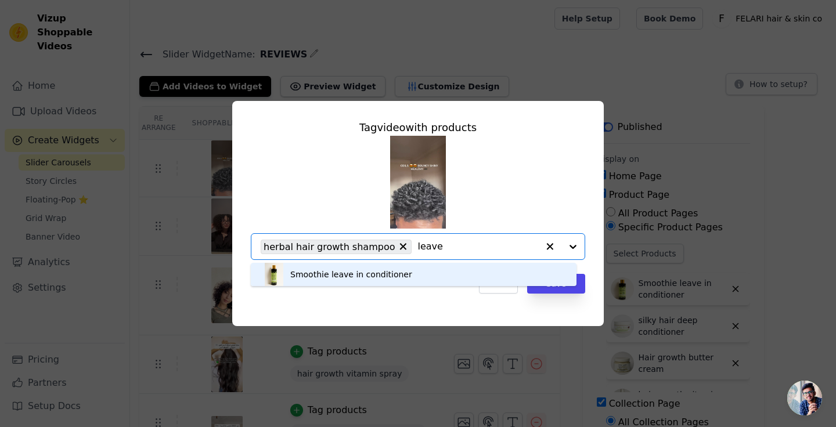
click at [416, 286] on div "Smoothie leave in conditioner" at bounding box center [413, 274] width 303 height 23
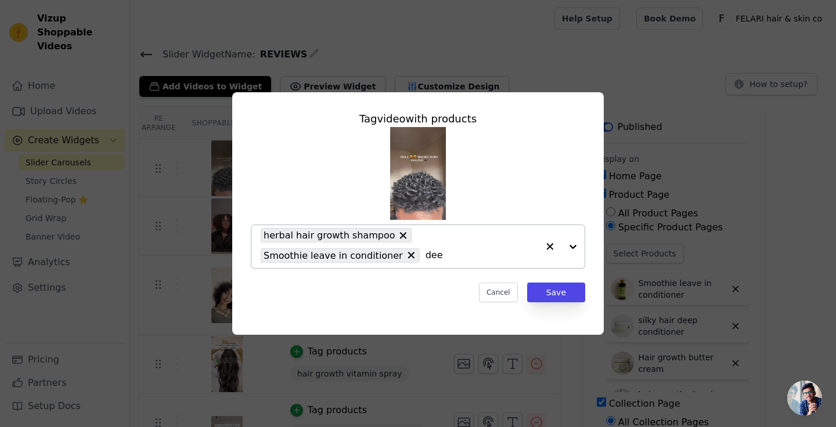
type input "deep"
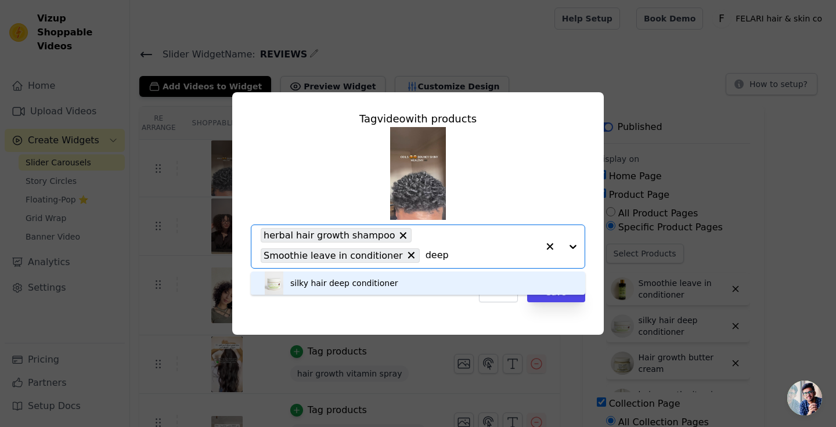
click at [422, 293] on div "silky hair deep conditioner" at bounding box center [417, 283] width 311 height 23
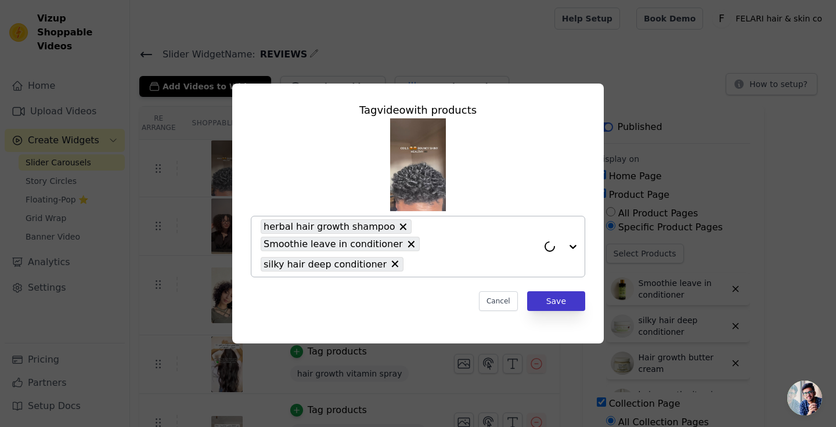
click at [554, 304] on button "Save" at bounding box center [556, 301] width 58 height 20
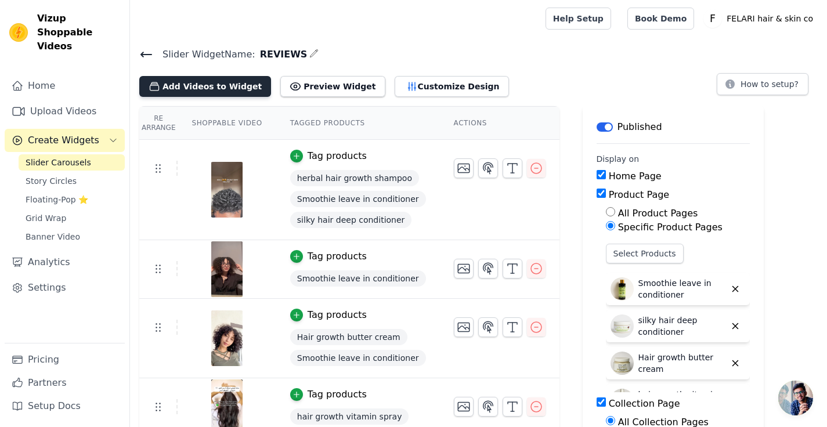
click at [207, 88] on button "Add Videos to Widget" at bounding box center [205, 86] width 132 height 21
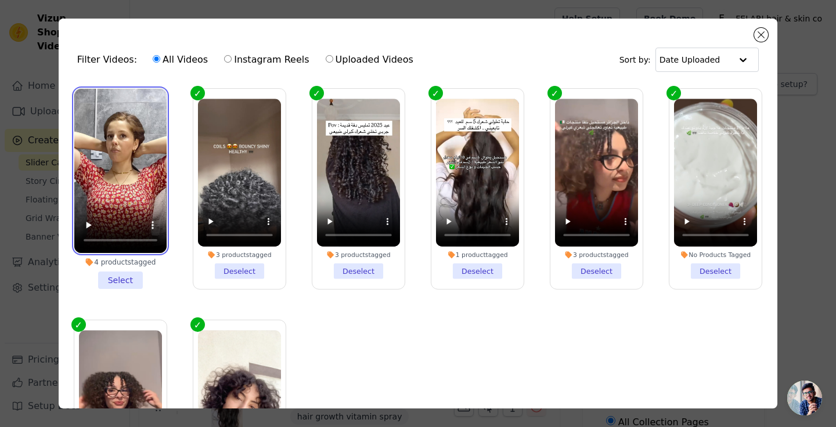
click at [128, 198] on video at bounding box center [120, 171] width 92 height 164
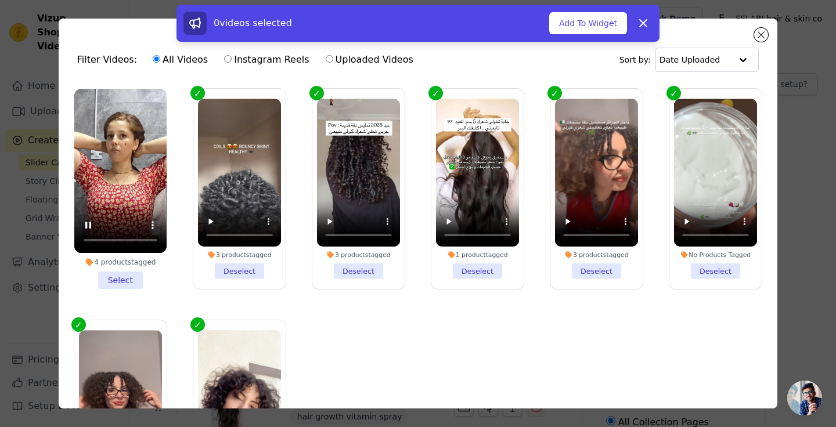
click at [118, 278] on li "4 products tagged Select" at bounding box center [120, 189] width 92 height 200
click at [0, 0] on input "4 products tagged Select" at bounding box center [0, 0] width 0 height 0
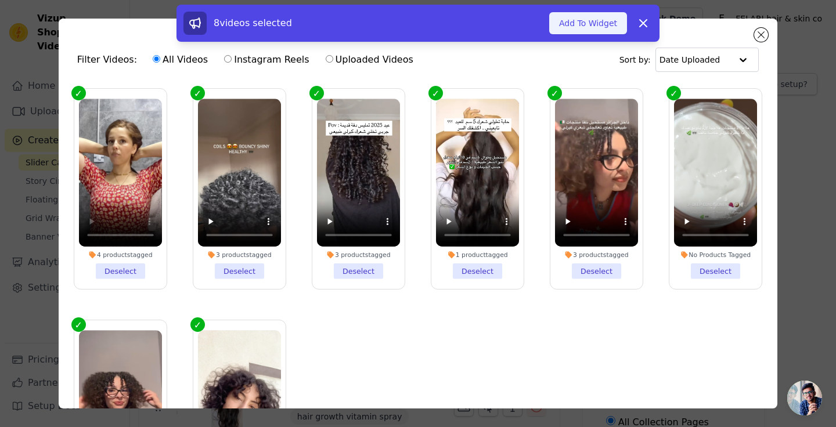
click at [604, 24] on button "Add To Widget" at bounding box center [588, 23] width 78 height 22
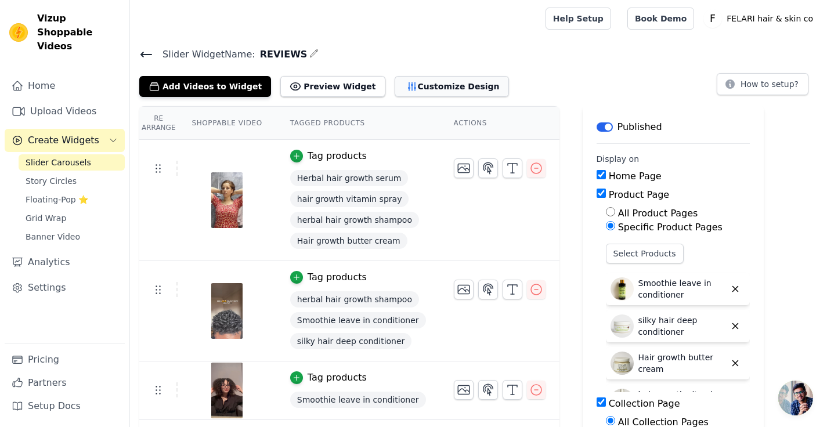
click at [406, 86] on button "Customize Design" at bounding box center [452, 86] width 114 height 21
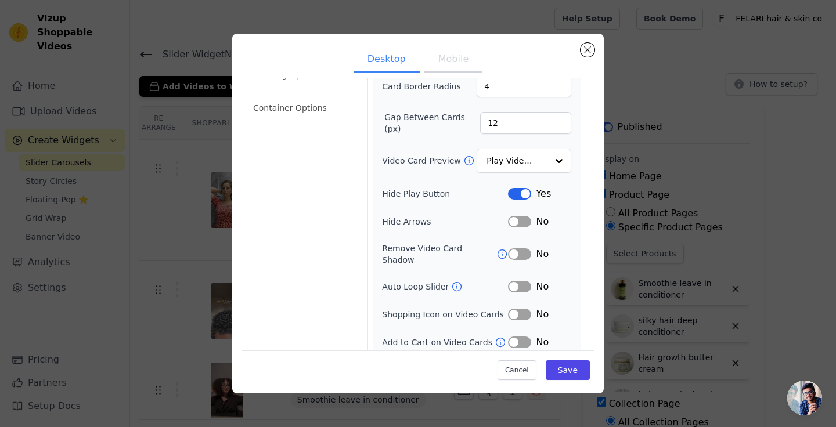
scroll to position [91, 0]
click at [506, 298] on div "Width (in px) 200 Height (in px) 355 Card Border Radius 4 Gap Between Cards (px…" at bounding box center [476, 177] width 189 height 346
click at [510, 309] on button "Label" at bounding box center [519, 315] width 23 height 12
click at [512, 337] on button "Label" at bounding box center [519, 343] width 23 height 12
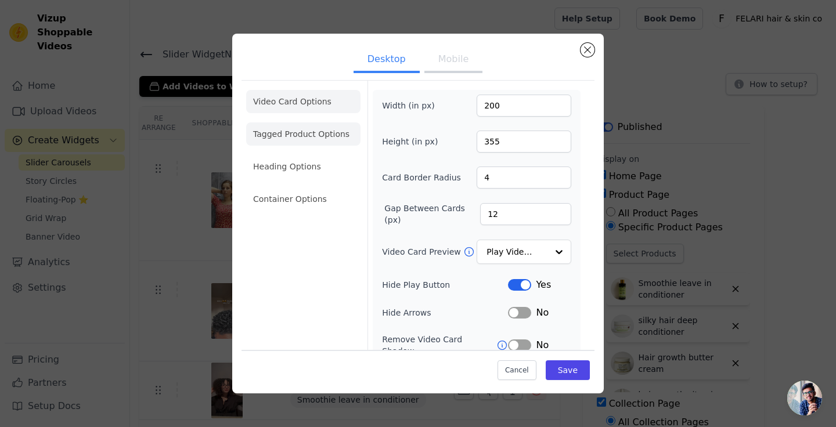
scroll to position [0, 0]
click at [550, 367] on button "Save" at bounding box center [568, 370] width 44 height 20
click at [289, 135] on li "Tagged Product Options" at bounding box center [303, 134] width 114 height 23
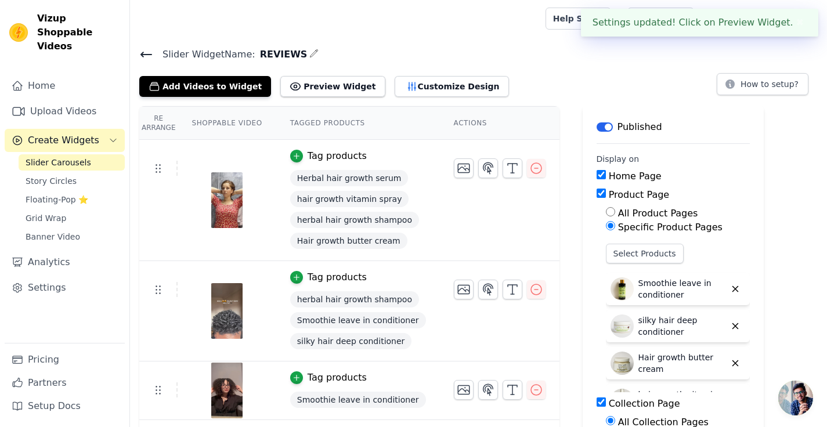
click at [456, 120] on th "Actions" at bounding box center [500, 123] width 120 height 33
click at [442, 95] on button "Customize Design" at bounding box center [452, 86] width 114 height 21
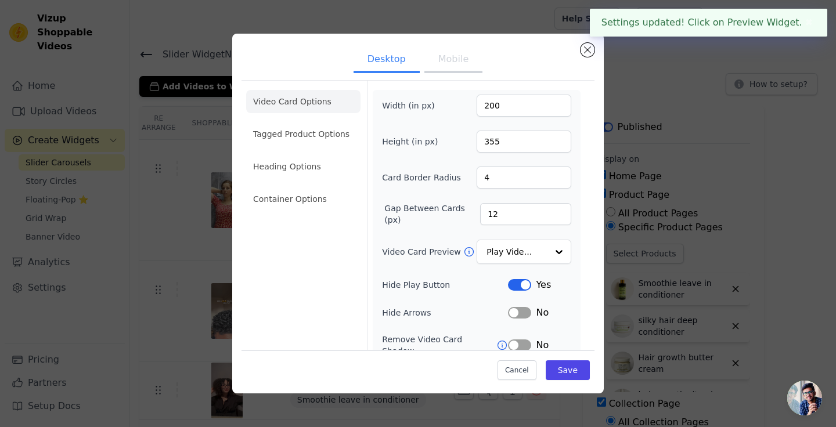
click at [447, 52] on button "Mobile" at bounding box center [453, 61] width 58 height 26
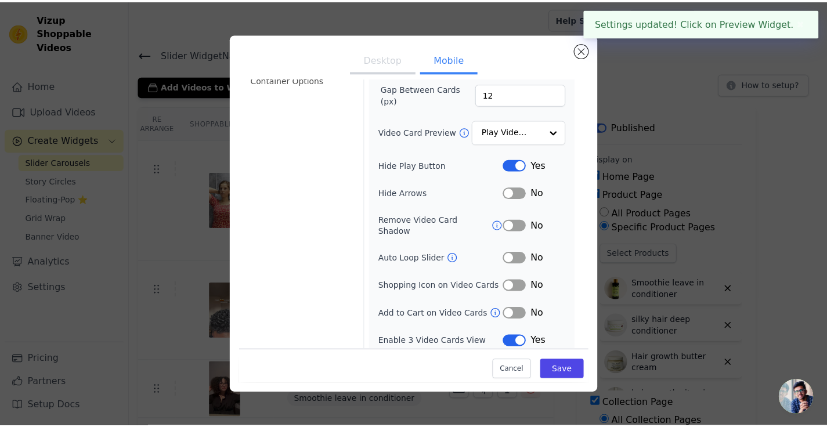
scroll to position [118, 0]
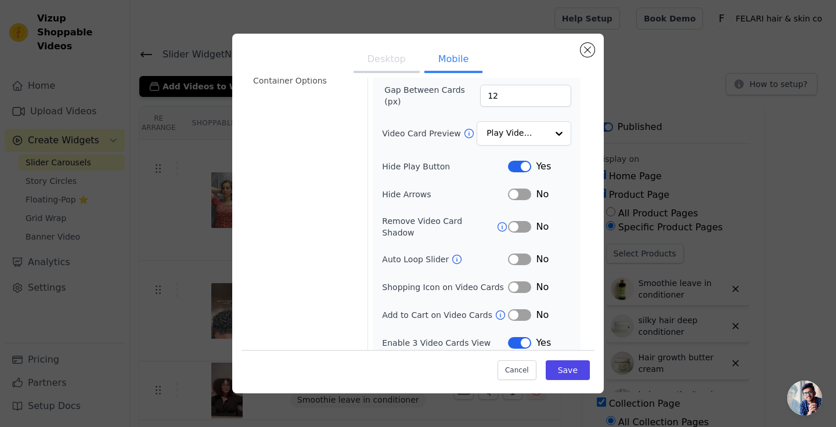
click at [510, 309] on button "Label" at bounding box center [519, 315] width 23 height 12
click at [518, 282] on button "Label" at bounding box center [519, 288] width 23 height 12
click at [558, 368] on button "Save" at bounding box center [568, 370] width 44 height 20
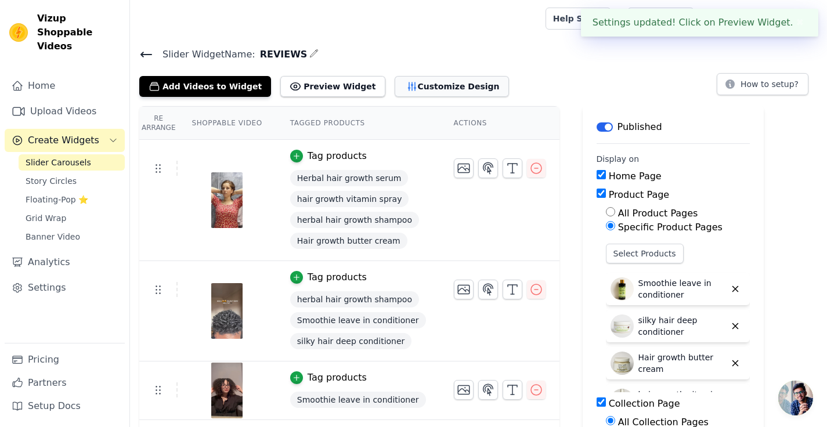
click at [411, 90] on button "Customize Design" at bounding box center [452, 86] width 114 height 21
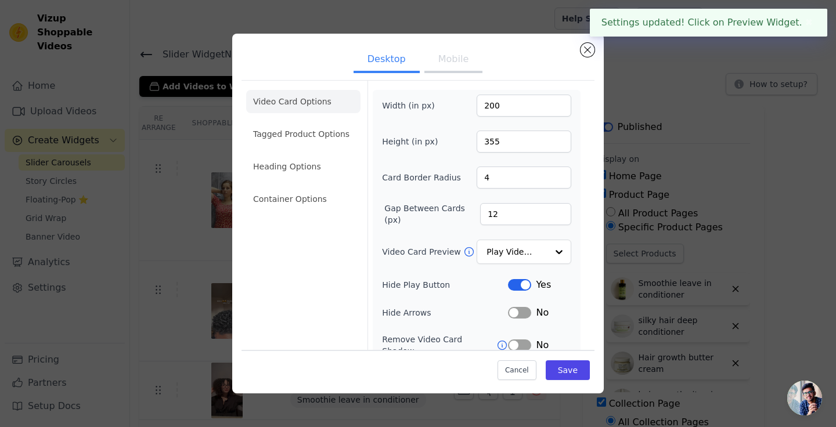
click at [441, 63] on button "Mobile" at bounding box center [453, 61] width 58 height 26
click at [276, 136] on li "Tagged Product Options" at bounding box center [303, 134] width 114 height 23
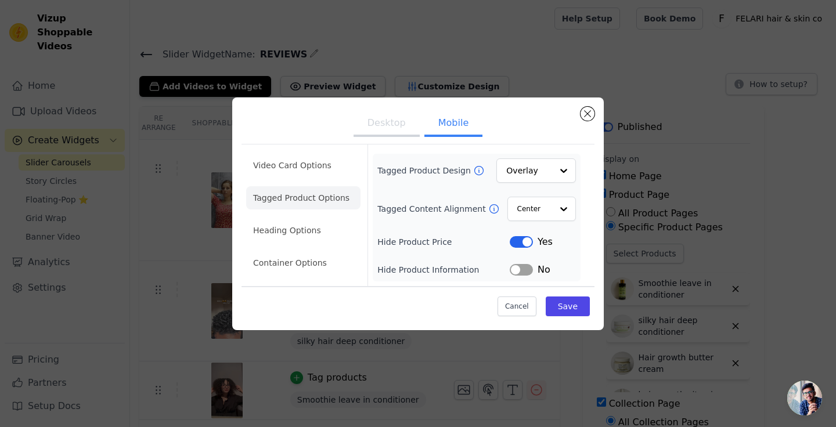
click at [529, 240] on button "Label" at bounding box center [521, 242] width 23 height 12
click at [565, 312] on button "Save" at bounding box center [568, 307] width 44 height 20
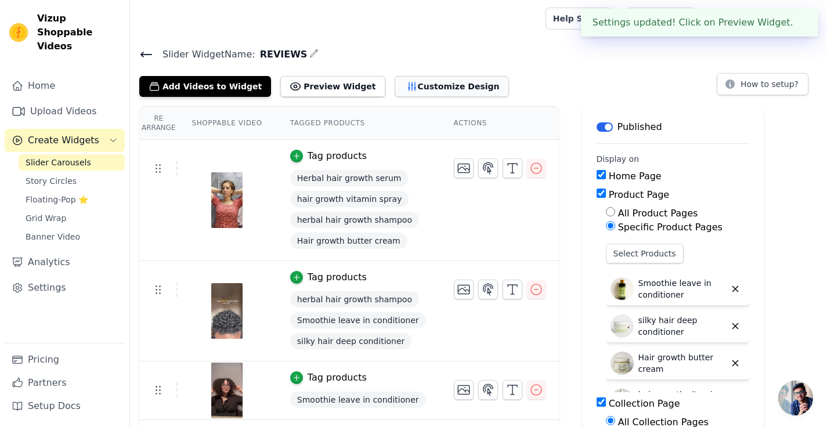
click at [402, 86] on button "Customize Design" at bounding box center [452, 86] width 114 height 21
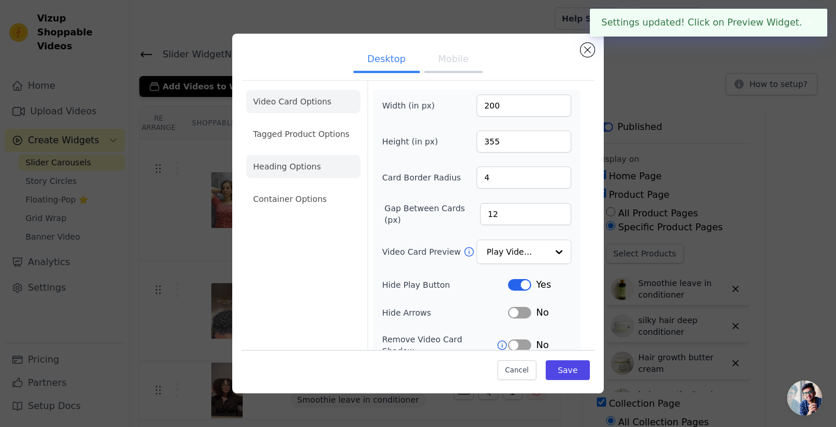
click at [301, 167] on li "Heading Options" at bounding box center [303, 166] width 114 height 23
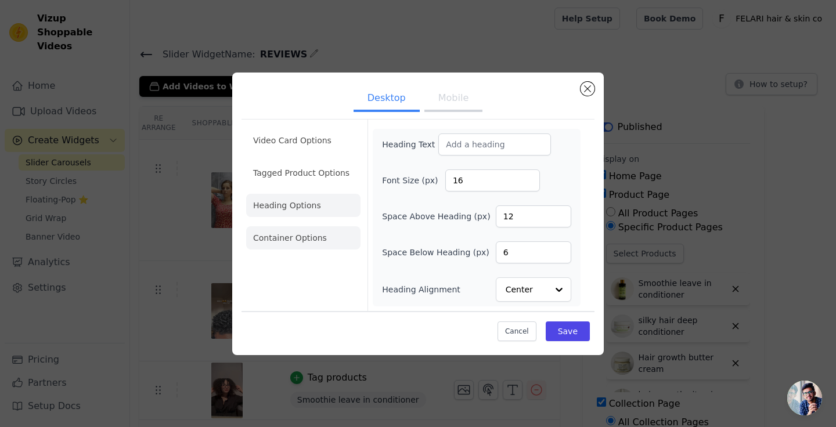
click at [323, 239] on li "Container Options" at bounding box center [303, 237] width 114 height 23
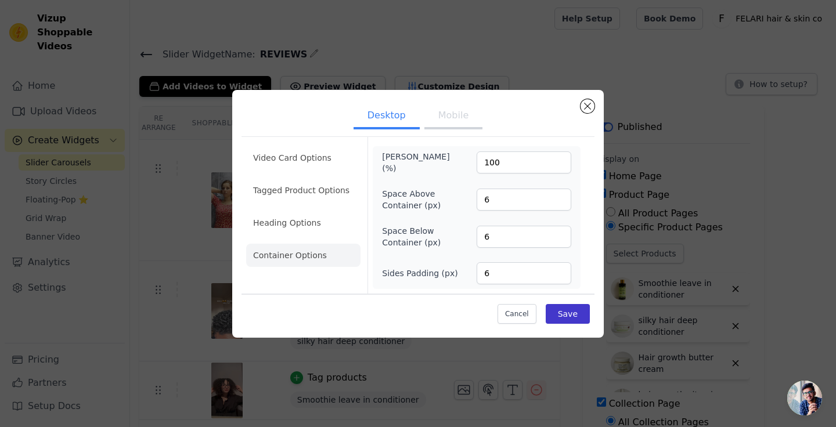
click at [563, 311] on button "Save" at bounding box center [568, 314] width 44 height 20
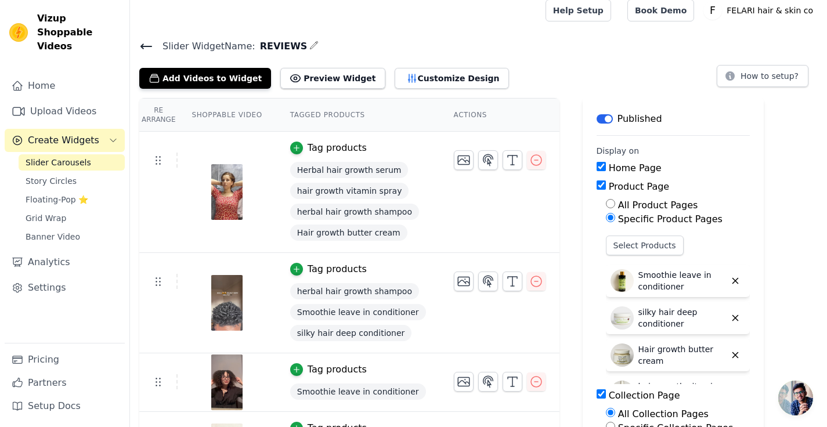
scroll to position [6, 0]
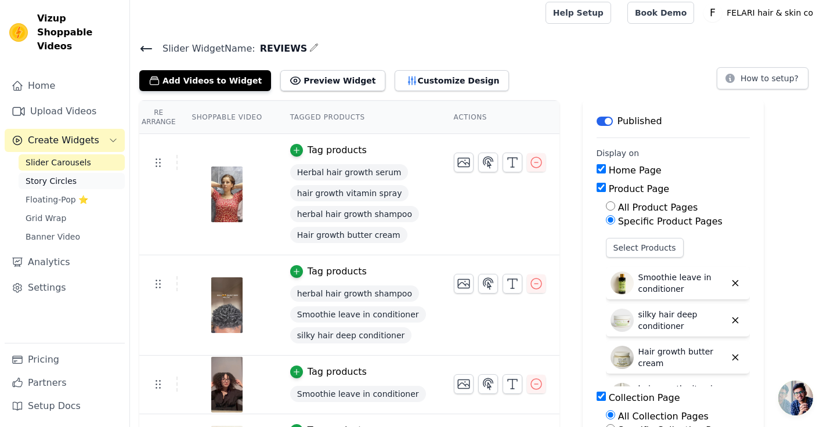
click at [68, 175] on span "Story Circles" at bounding box center [51, 181] width 51 height 12
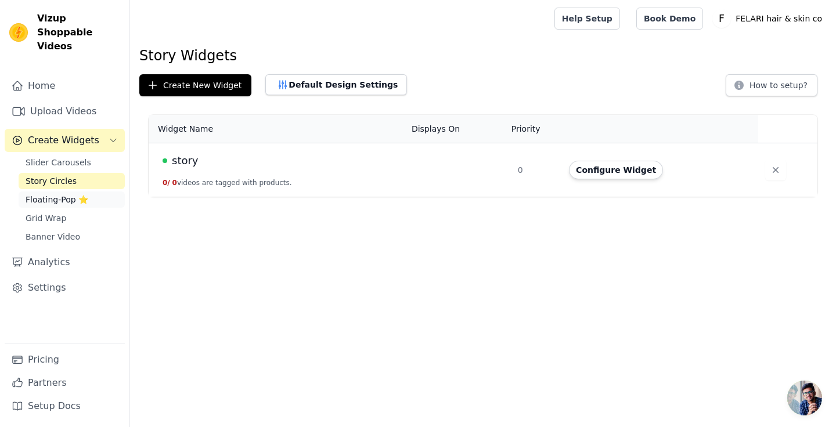
click at [58, 194] on span "Floating-Pop ⭐" at bounding box center [57, 200] width 63 height 12
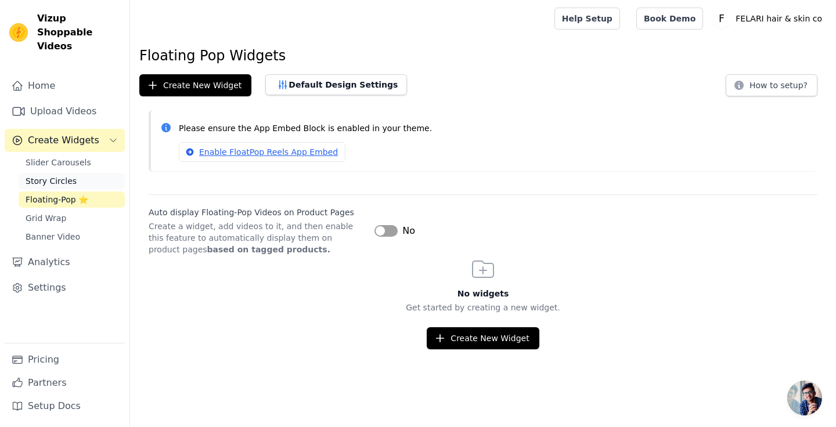
click at [52, 175] on span "Story Circles" at bounding box center [51, 181] width 51 height 12
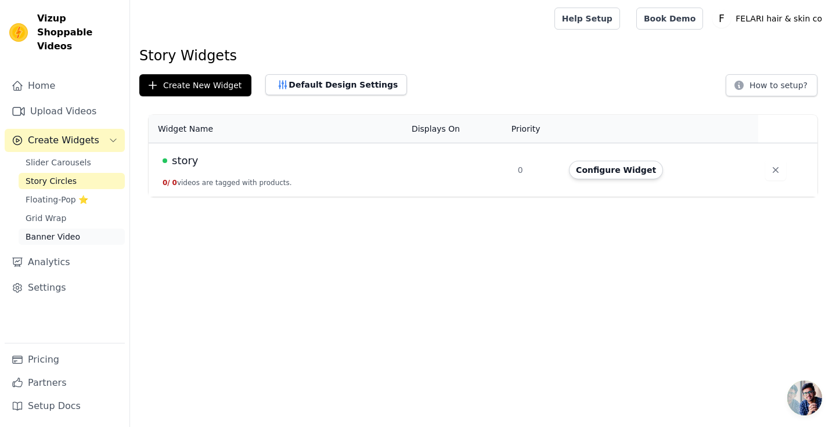
click at [81, 229] on link "Banner Video" at bounding box center [72, 237] width 106 height 16
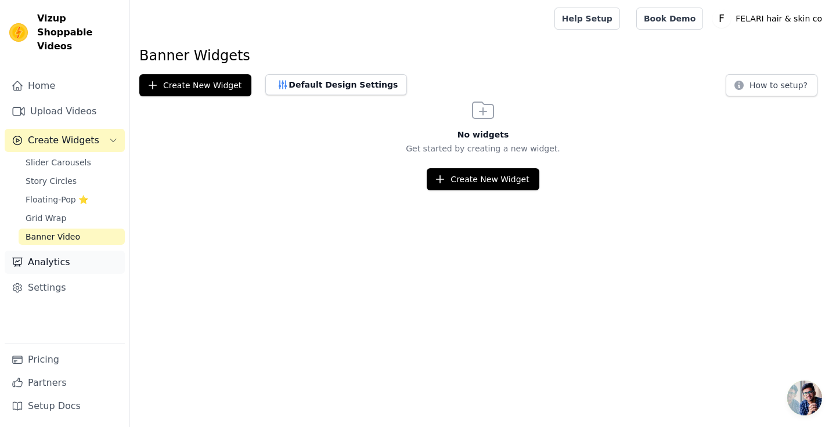
click at [72, 251] on link "Analytics" at bounding box center [65, 262] width 120 height 23
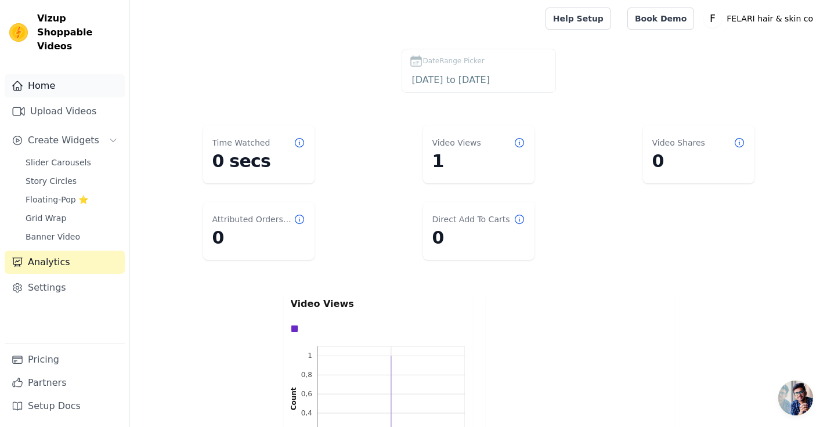
click at [67, 74] on link "Home" at bounding box center [65, 85] width 120 height 23
